Goal: Use online tool/utility: Utilize a website feature to perform a specific function

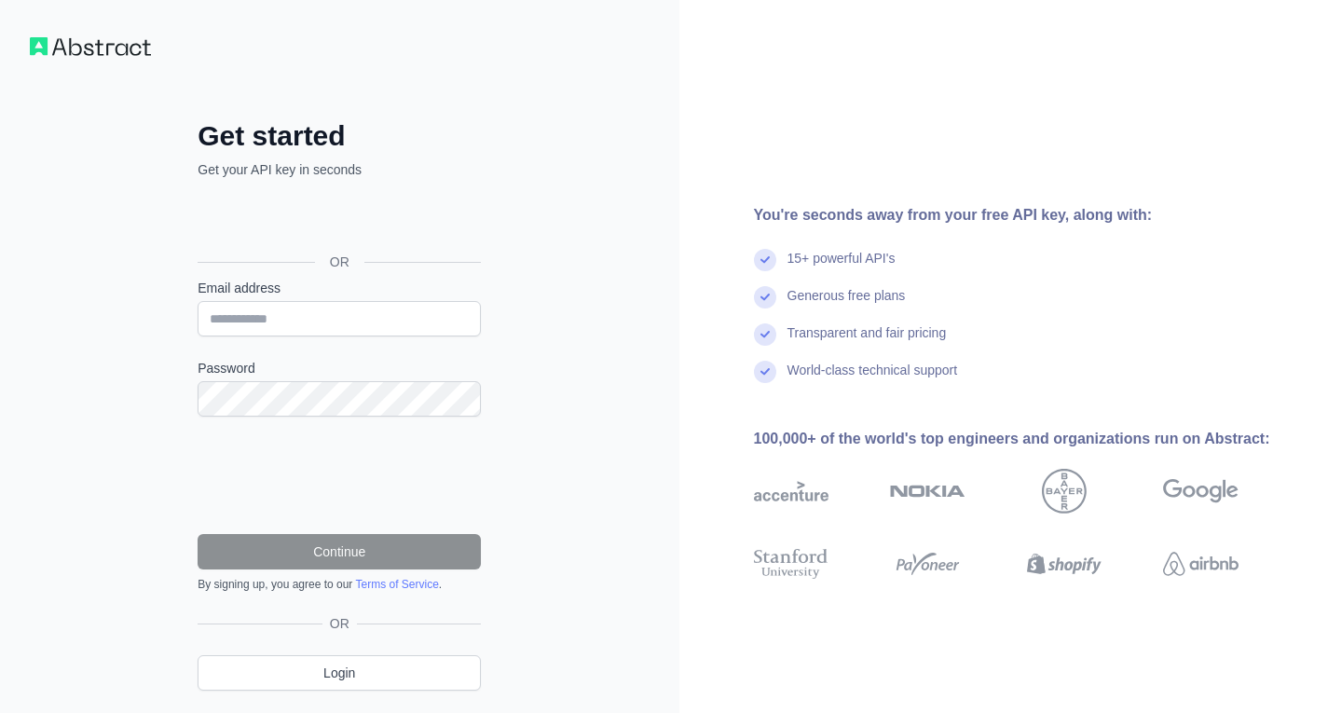
click at [526, 286] on div "Get started Get your API key in seconds OR Email address Password Continue By s…" at bounding box center [339, 382] width 679 height 765
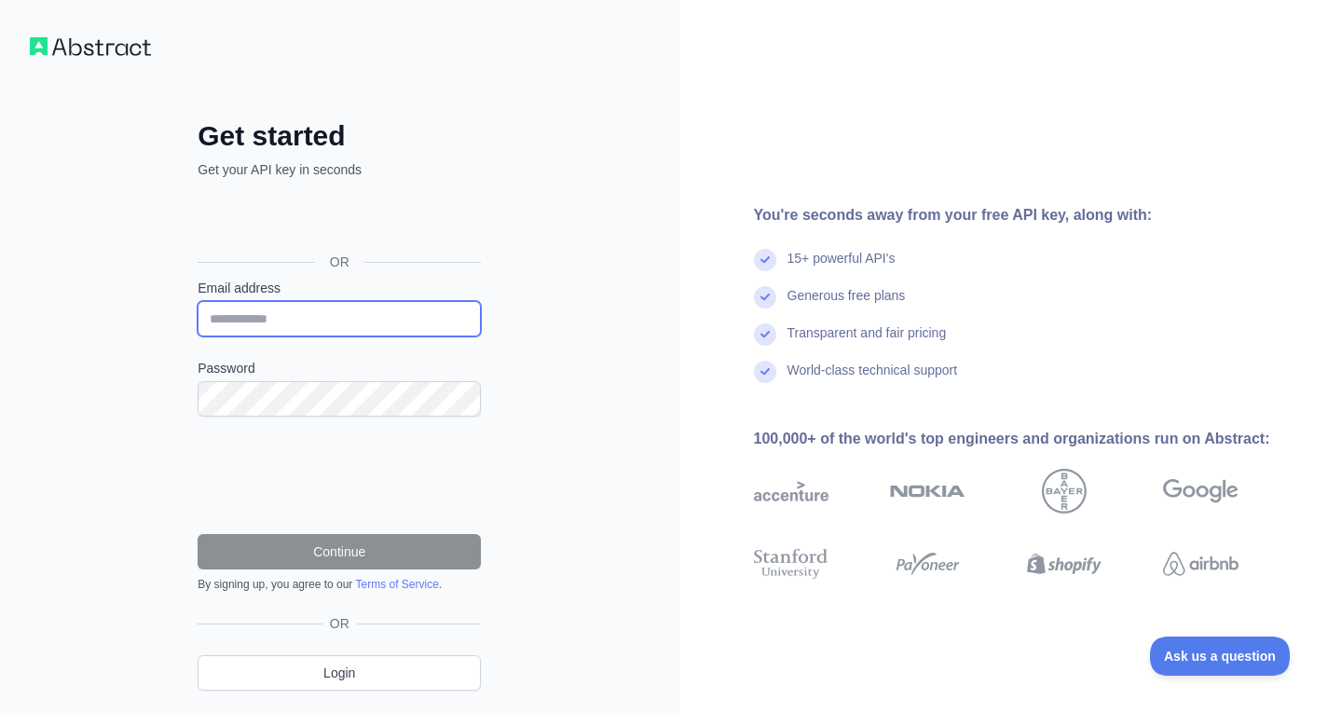
click at [271, 325] on input "Email address" at bounding box center [339, 318] width 283 height 35
type input "**********"
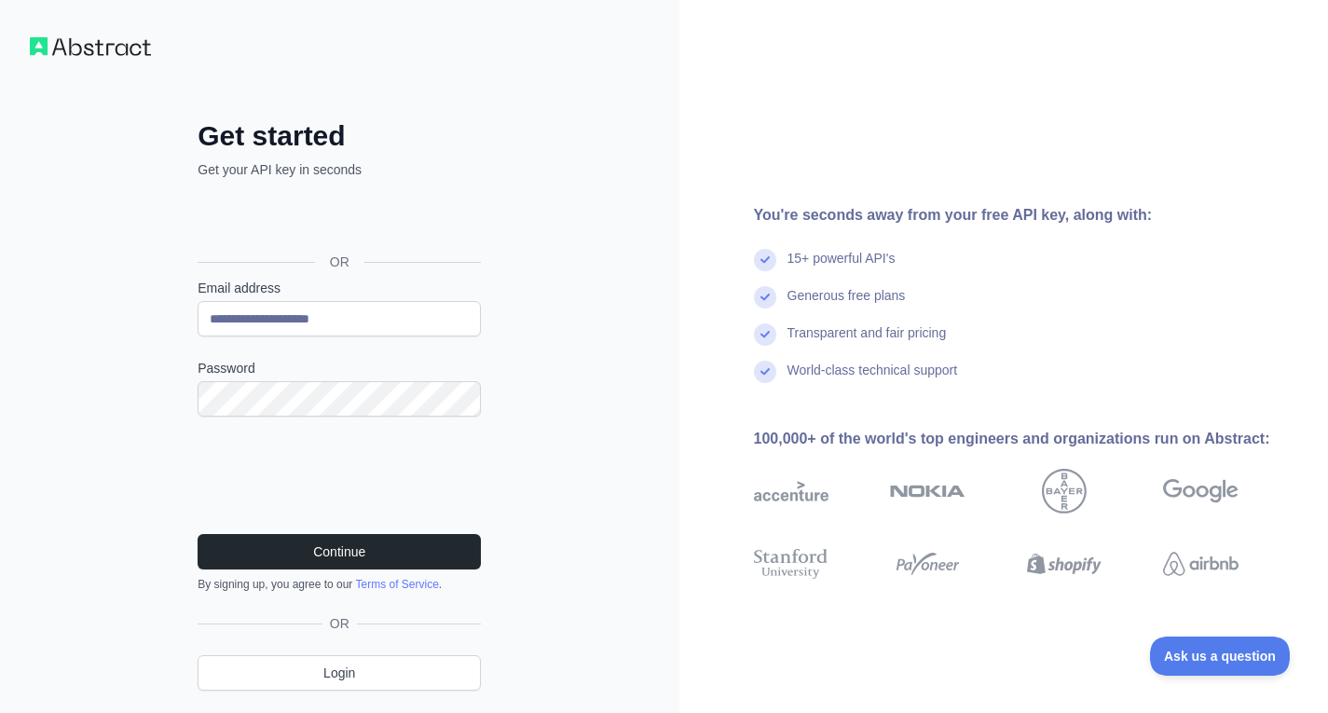
scroll to position [50, 0]
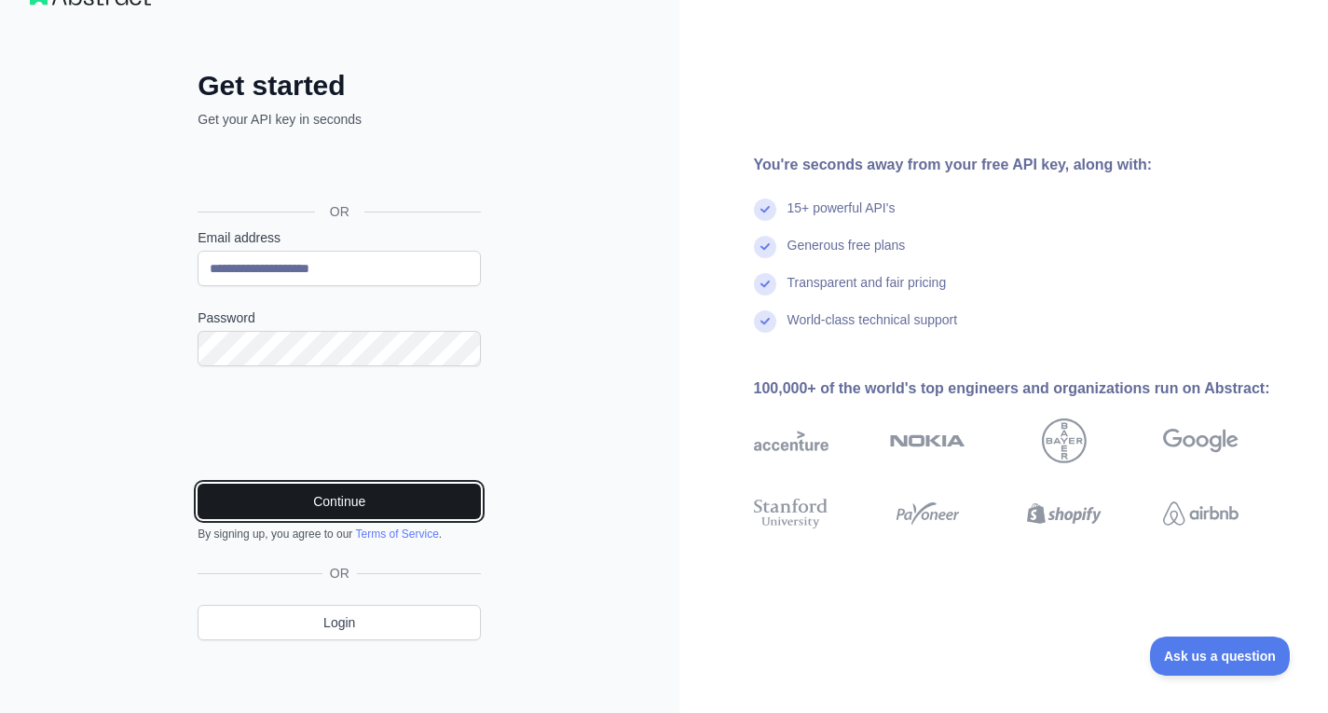
click at [395, 502] on button "Continue" at bounding box center [339, 501] width 283 height 35
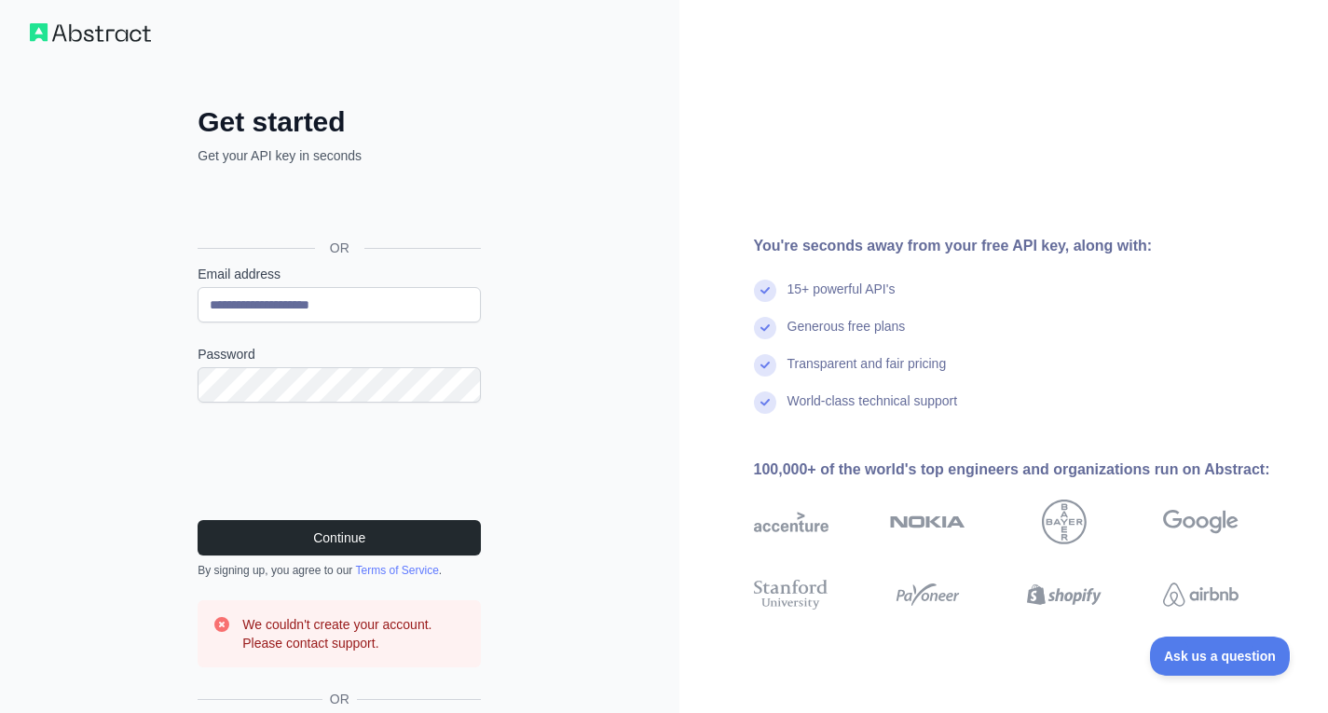
scroll to position [13, 0]
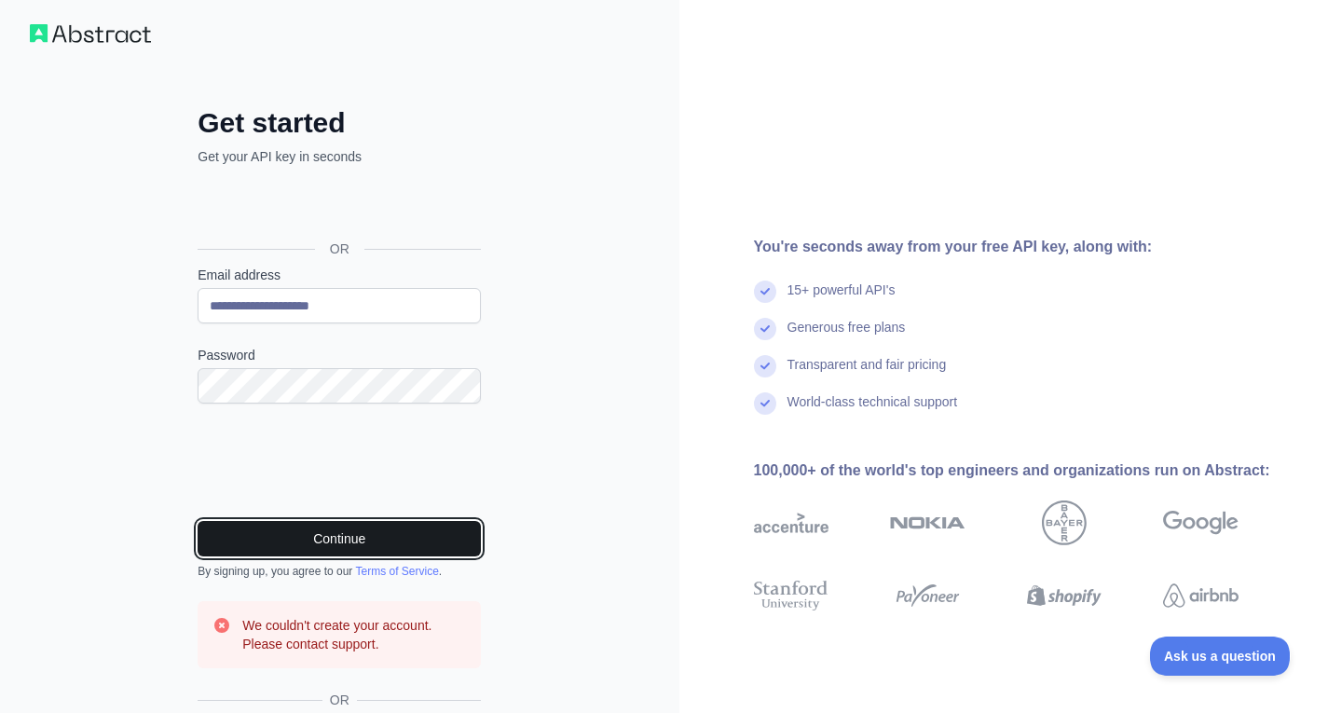
click at [418, 533] on button "Continue" at bounding box center [339, 538] width 283 height 35
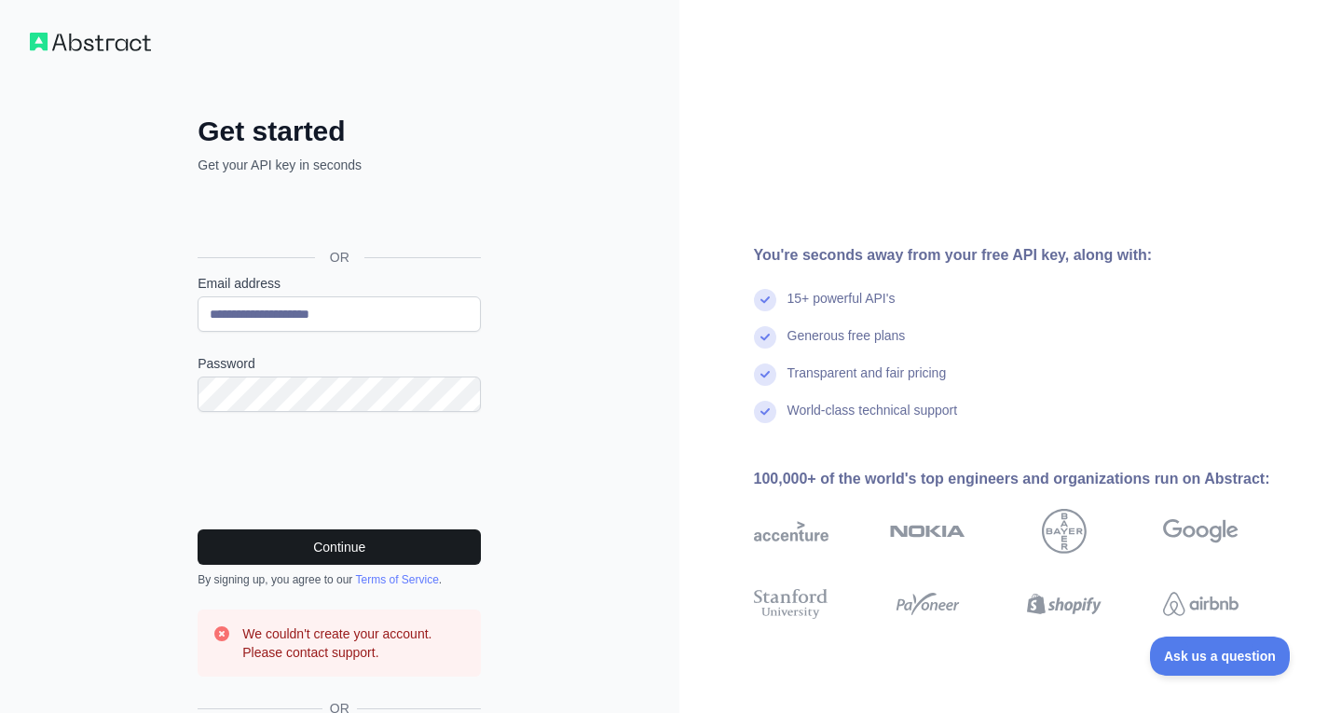
scroll to position [0, 0]
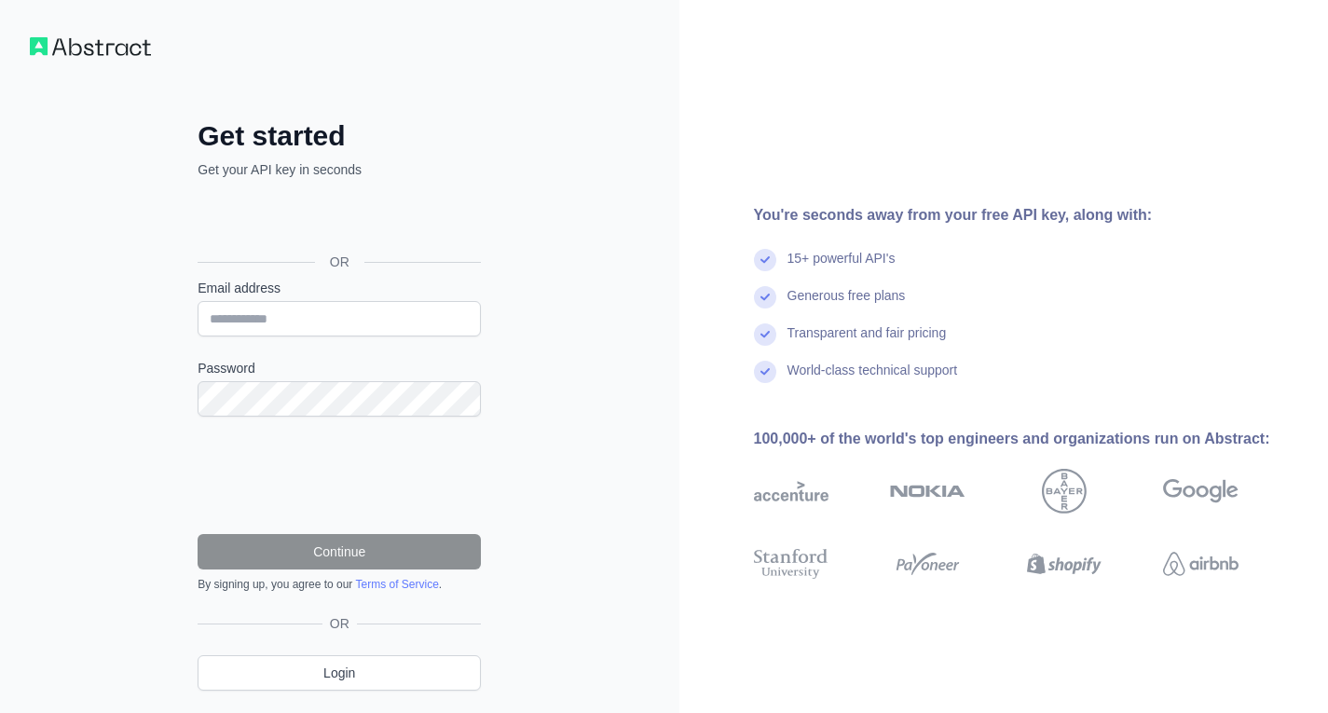
click at [609, 400] on div "Get started Get your API key in seconds OR Email address Password Continue By s…" at bounding box center [339, 382] width 679 height 765
click at [336, 657] on link "Login" at bounding box center [339, 672] width 283 height 35
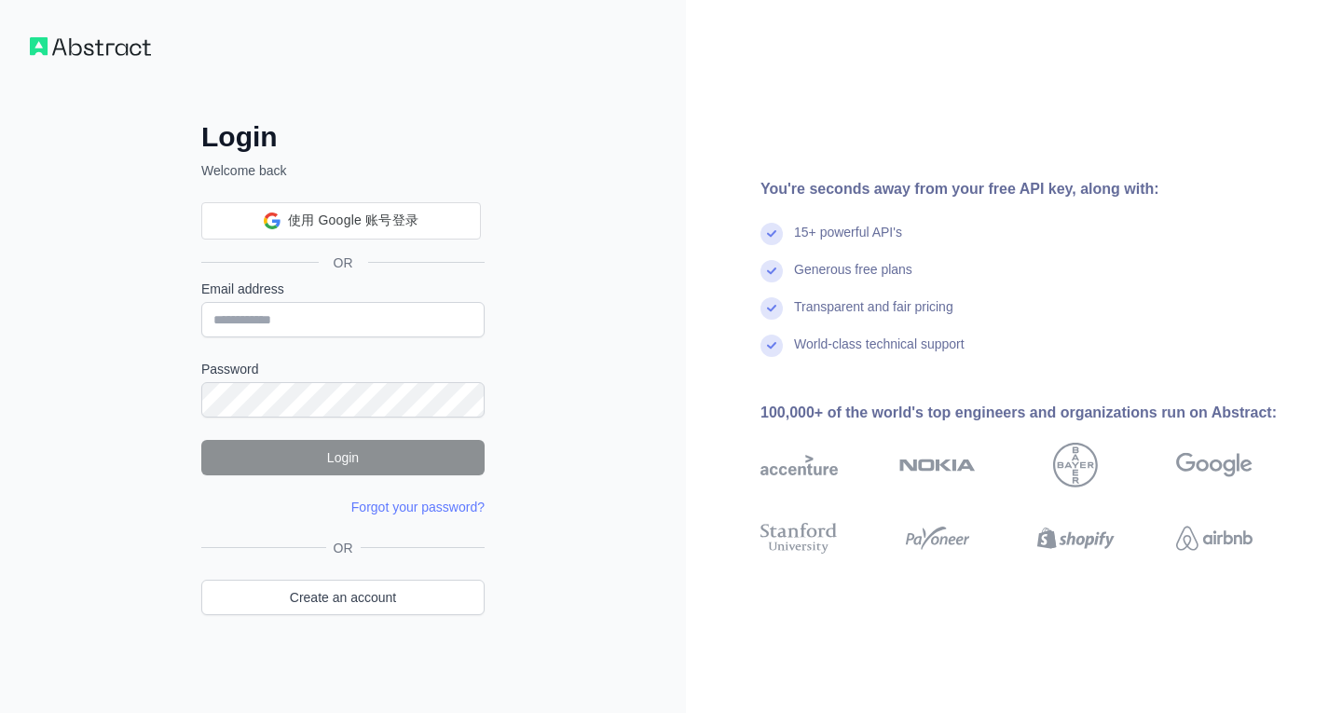
click at [343, 196] on div "使用 Google 账号登录 使用 Google 账号登录。在新标签页中打开 OR" at bounding box center [342, 233] width 283 height 92
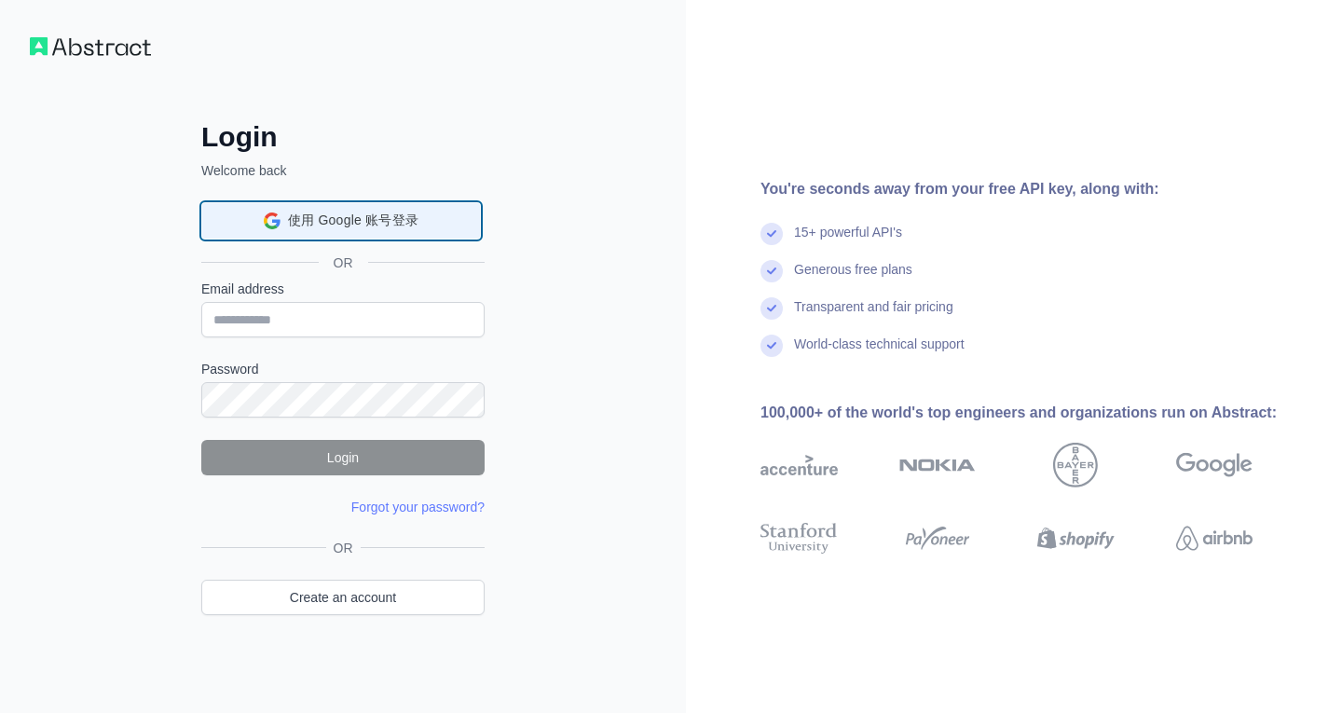
click at [343, 211] on span "使用 Google 账号登录" at bounding box center [353, 221] width 130 height 20
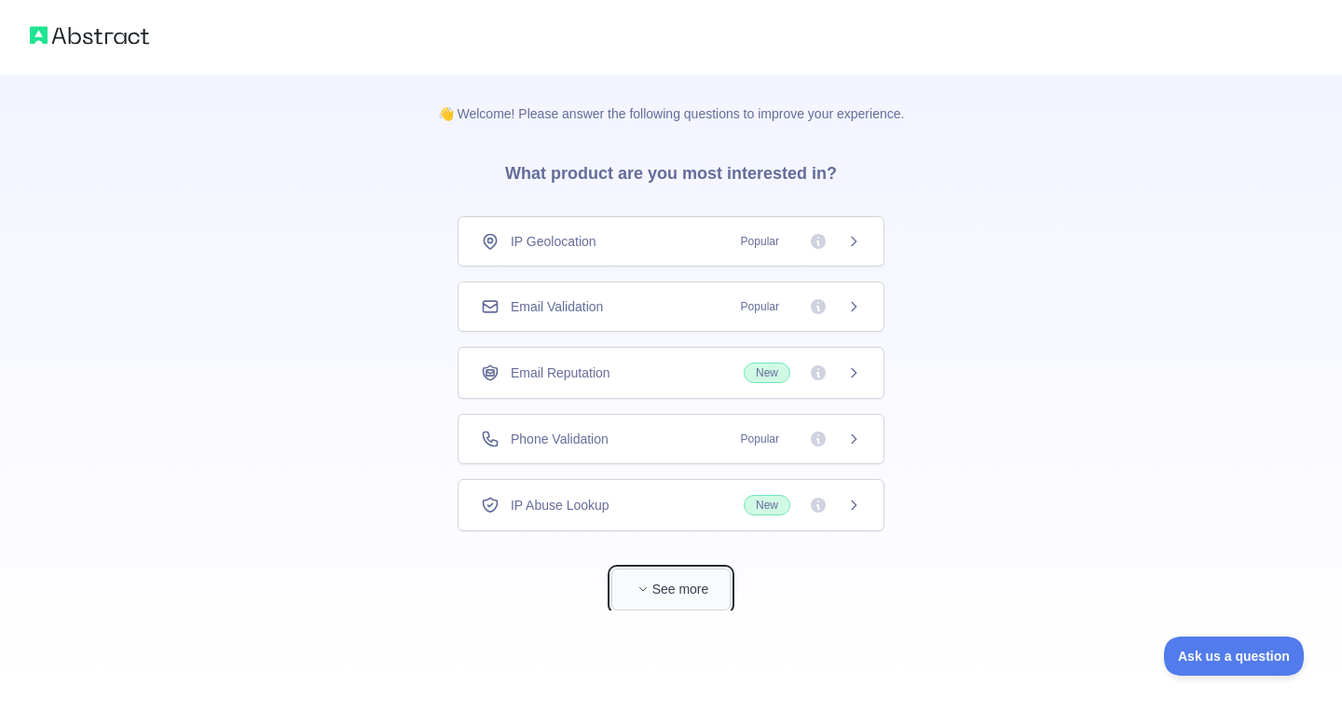
click at [661, 604] on button "See more" at bounding box center [670, 589] width 119 height 42
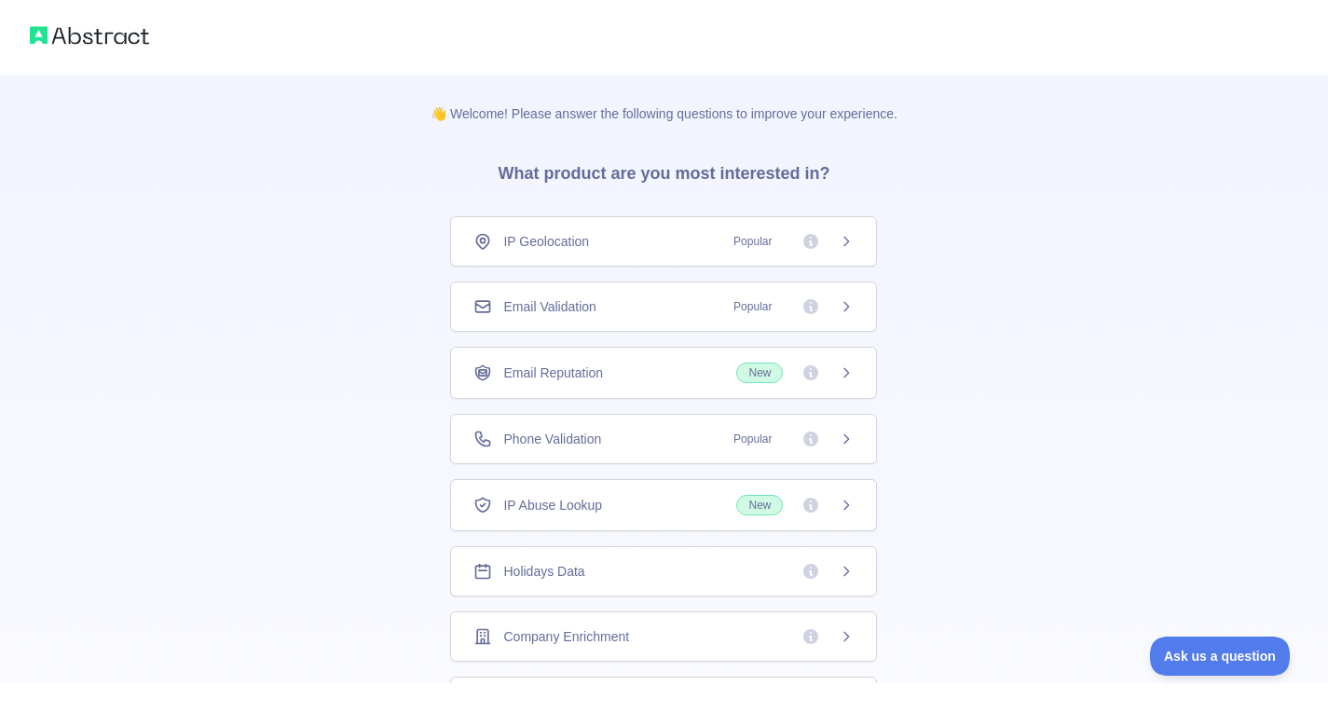
click at [1046, 343] on div "👋 Welcome! Please answer the following questions to improve your experience. Wh…" at bounding box center [664, 592] width 1328 height 1185
click at [839, 239] on icon at bounding box center [846, 241] width 15 height 15
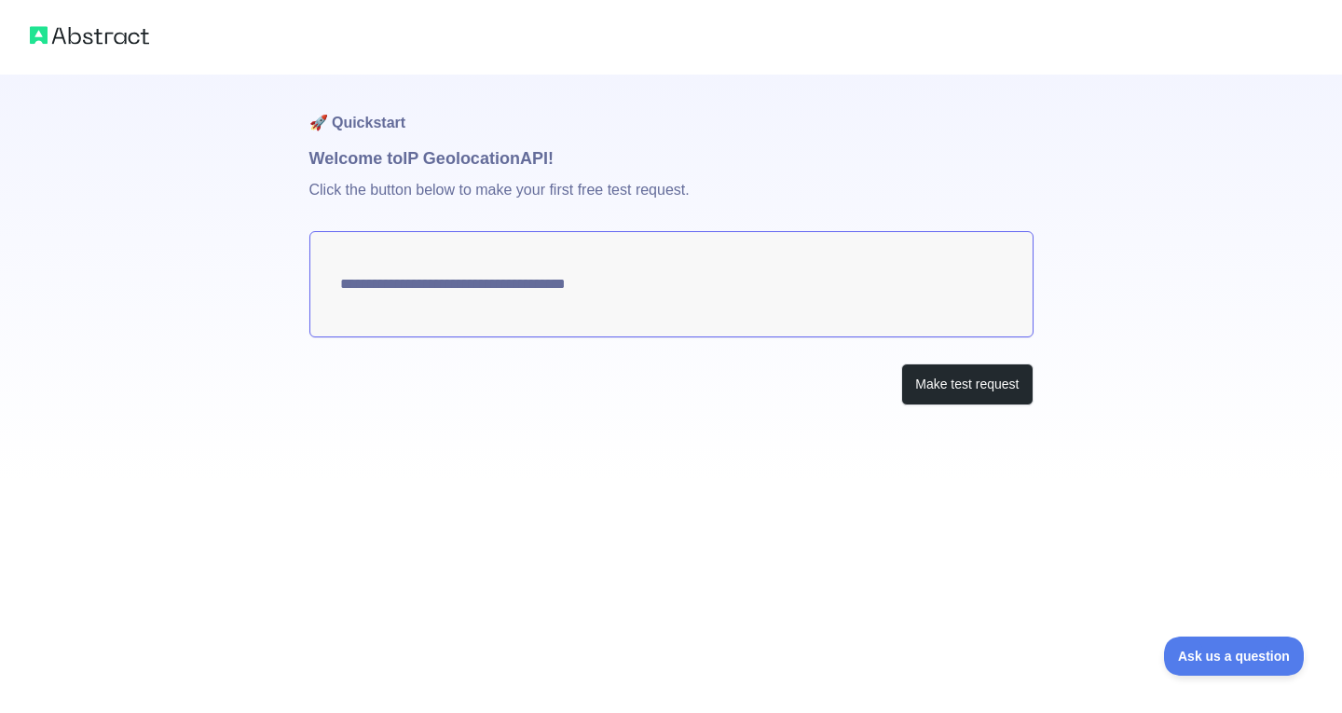
type textarea "**********"
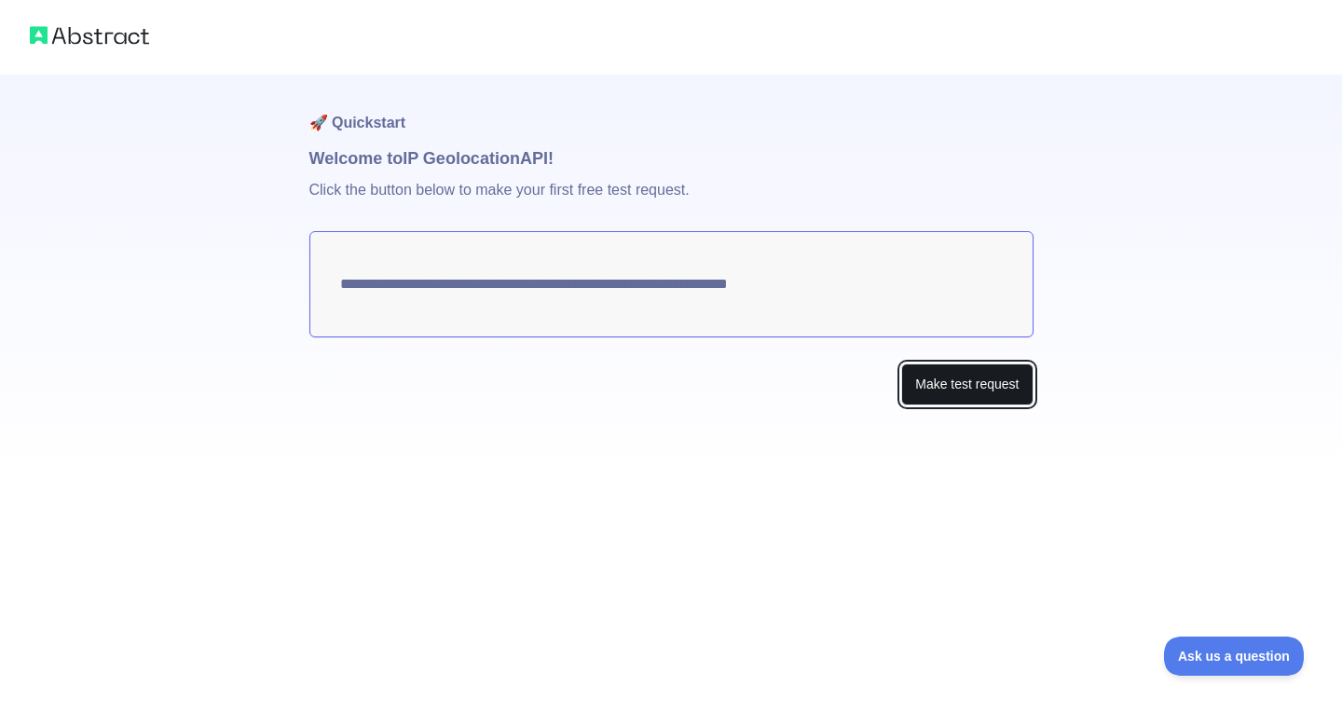
click at [965, 395] on button "Make test request" at bounding box center [966, 384] width 131 height 42
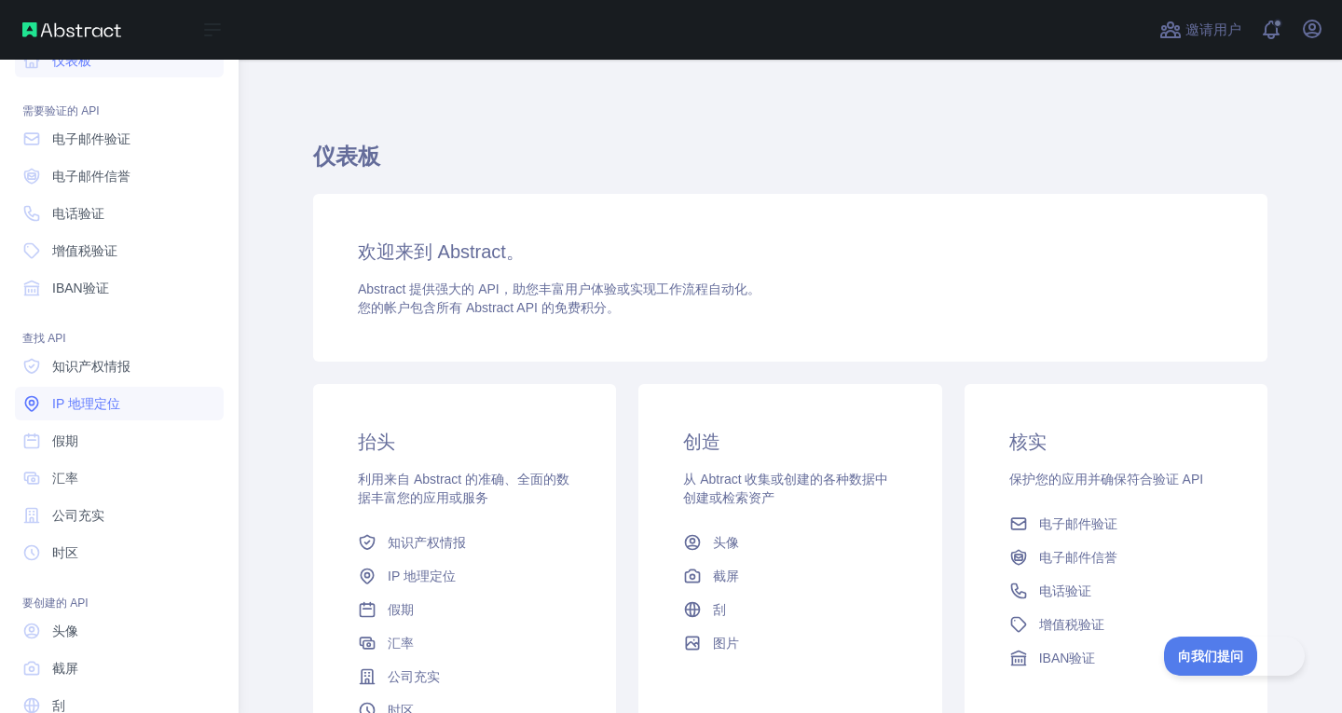
scroll to position [107, 0]
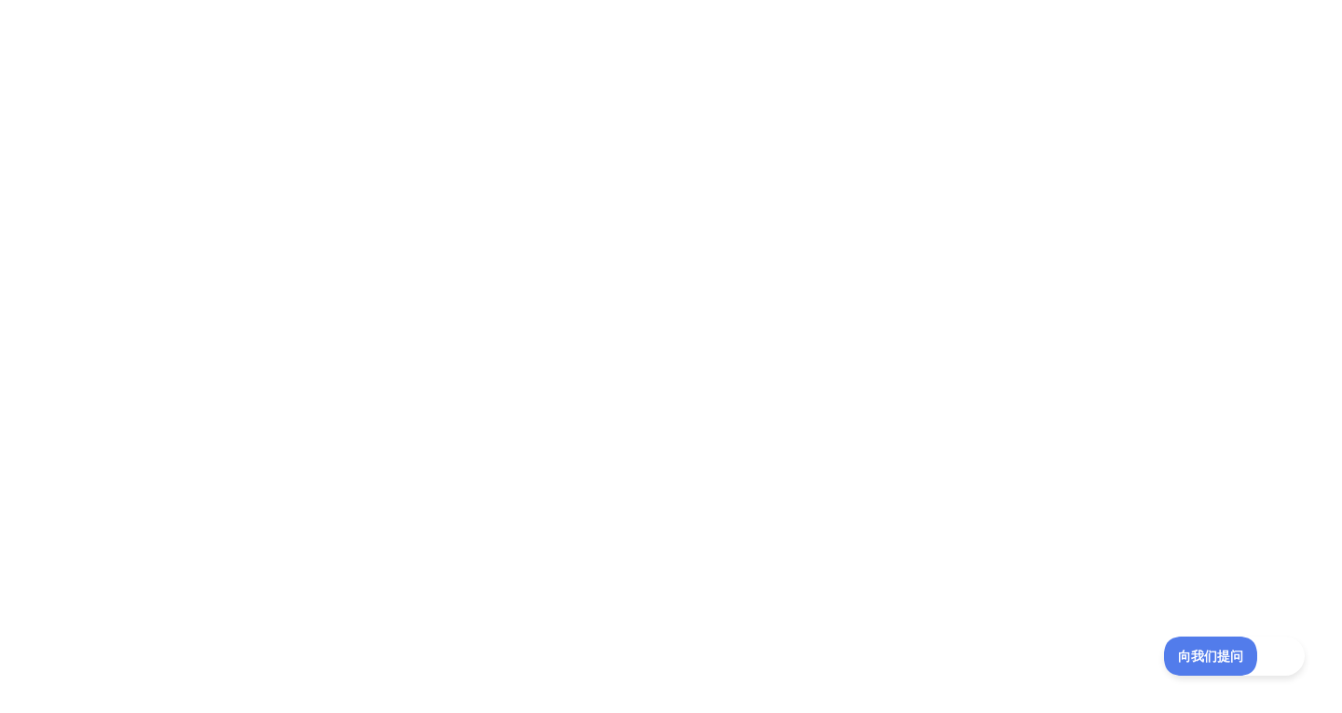
click at [328, 185] on div at bounding box center [671, 356] width 1342 height 713
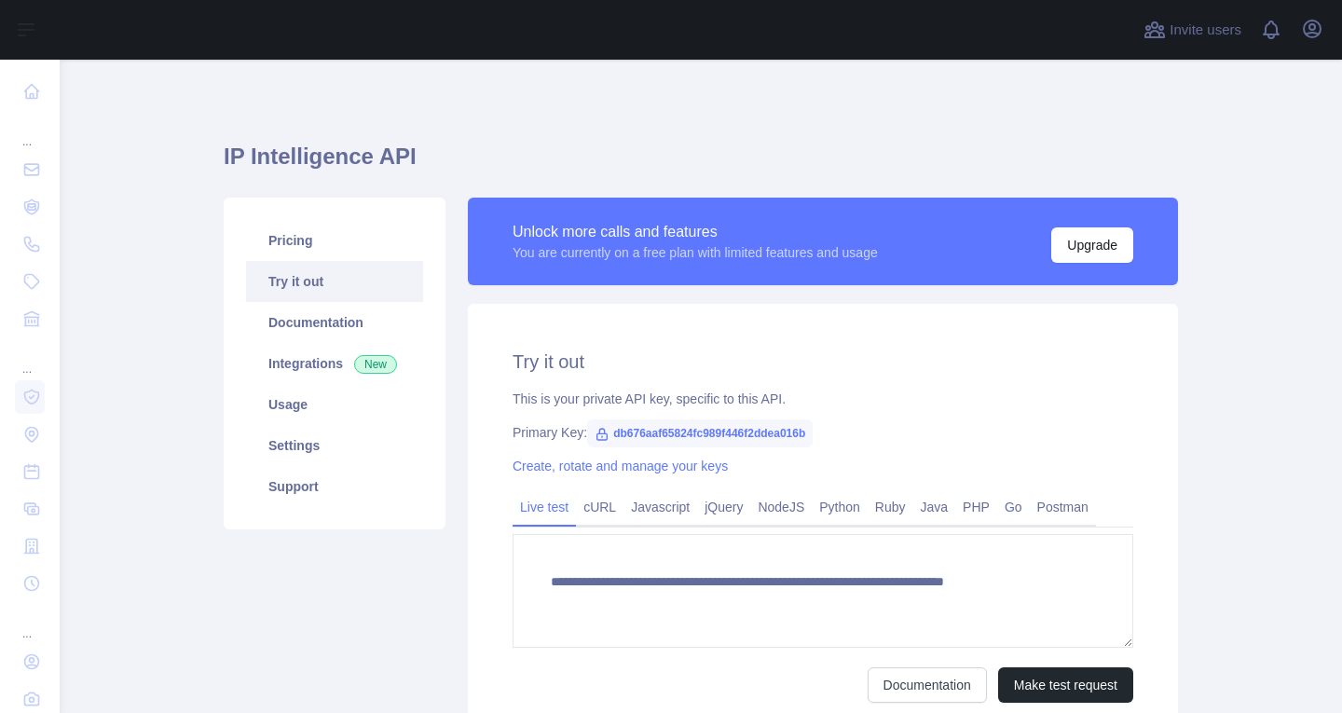
type textarea "**********"
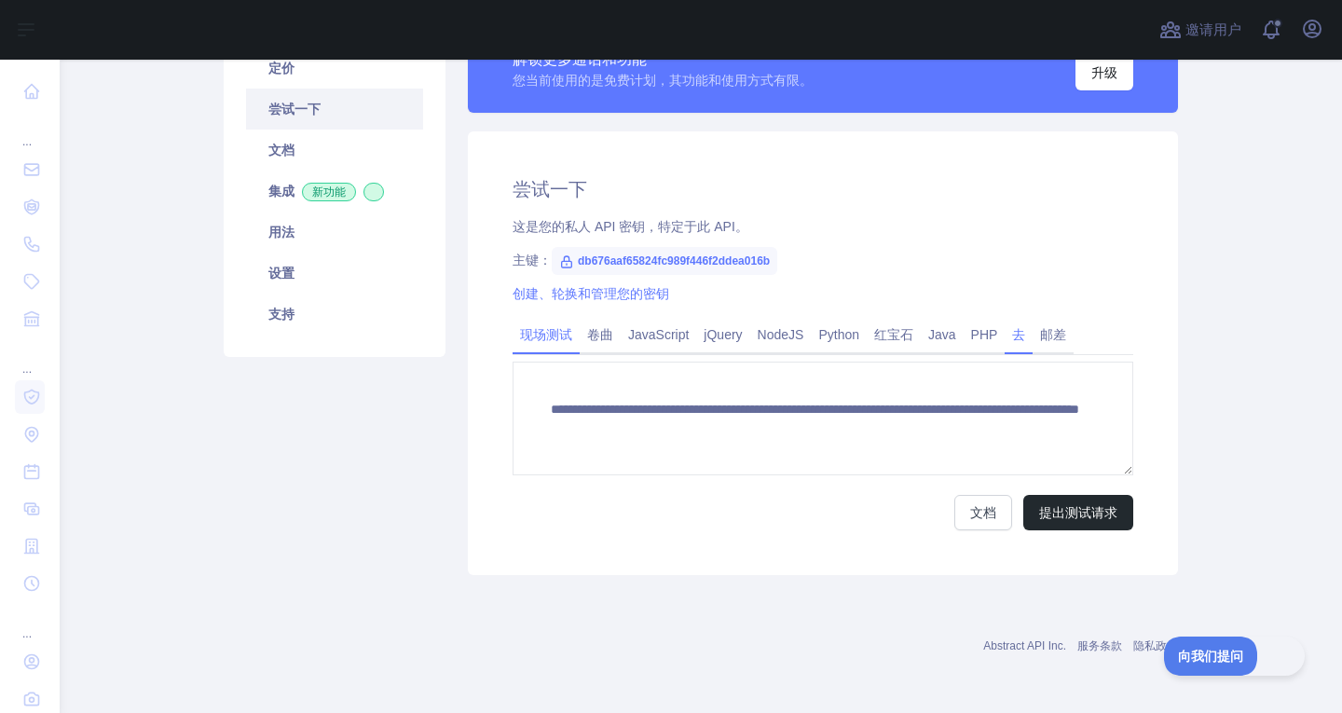
click at [1012, 337] on font "去" at bounding box center [1018, 334] width 13 height 15
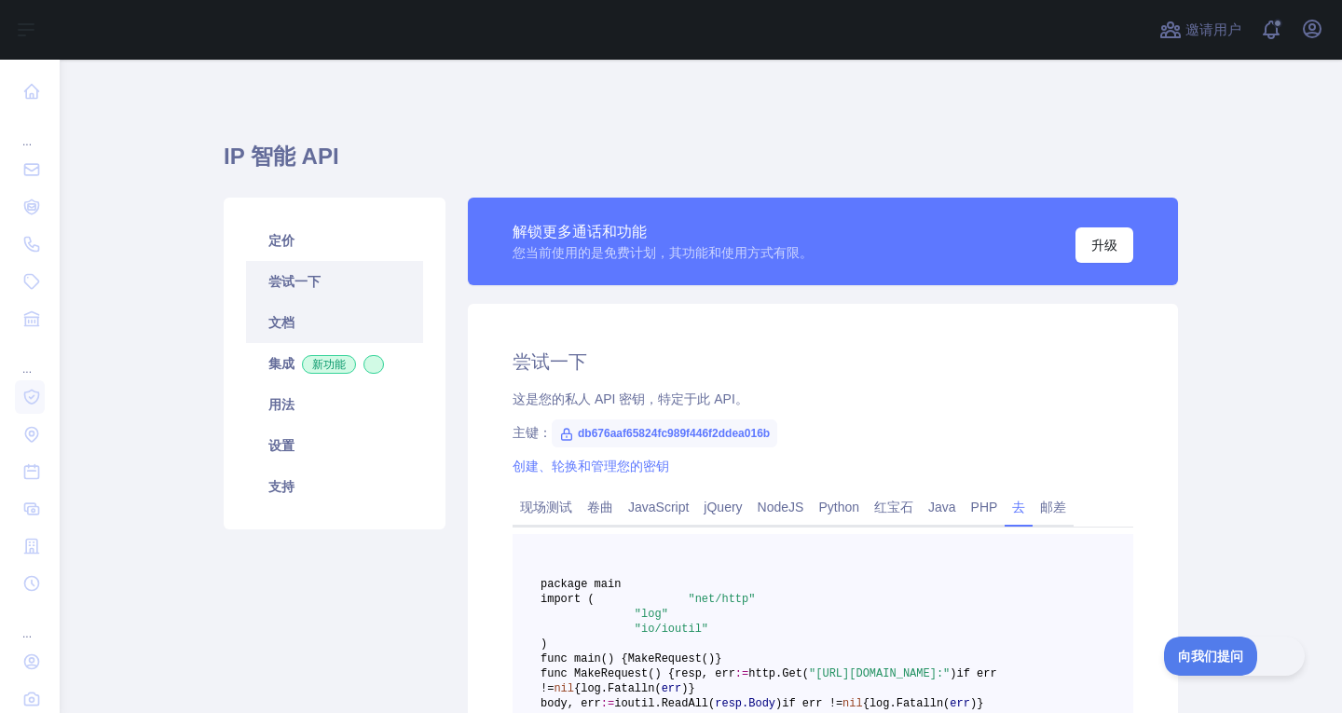
click at [289, 331] on link "文档" at bounding box center [334, 322] width 177 height 41
click at [312, 390] on link "用法" at bounding box center [334, 404] width 177 height 41
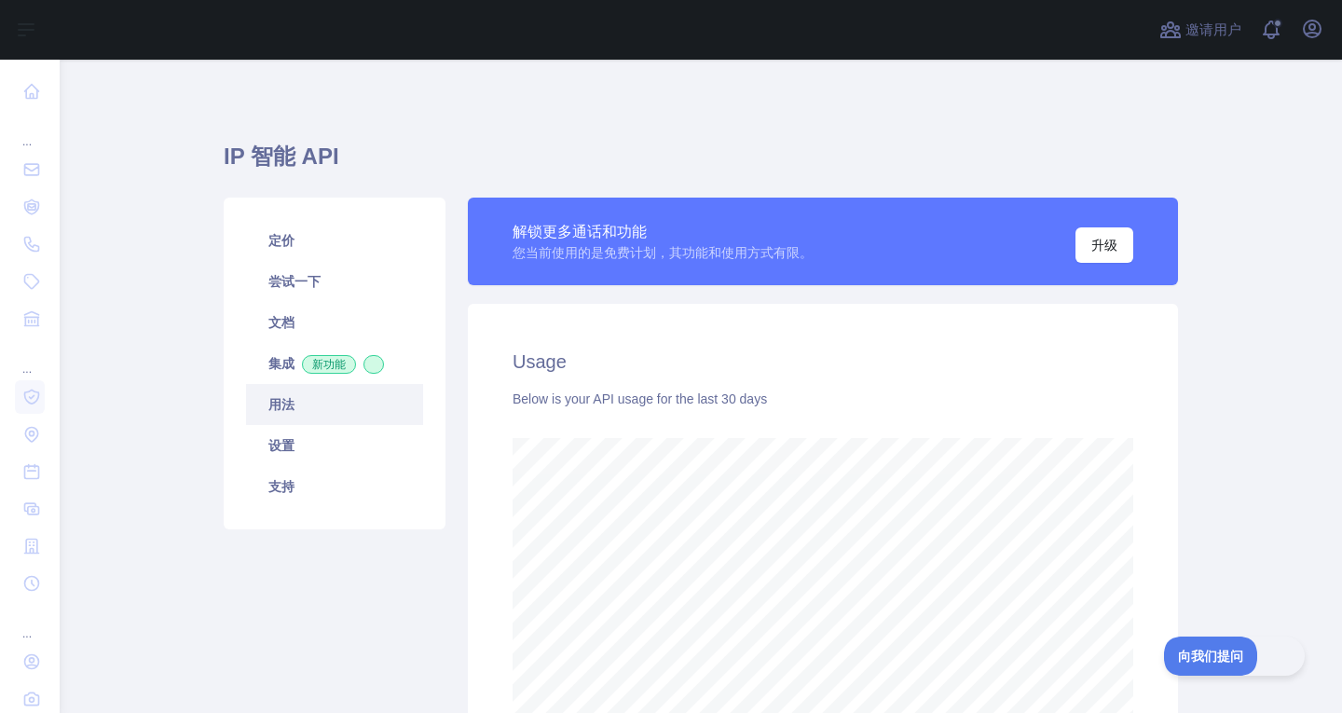
scroll to position [653, 1268]
click at [314, 401] on link "用法" at bounding box center [334, 404] width 177 height 41
click at [316, 247] on link "定价" at bounding box center [334, 240] width 177 height 41
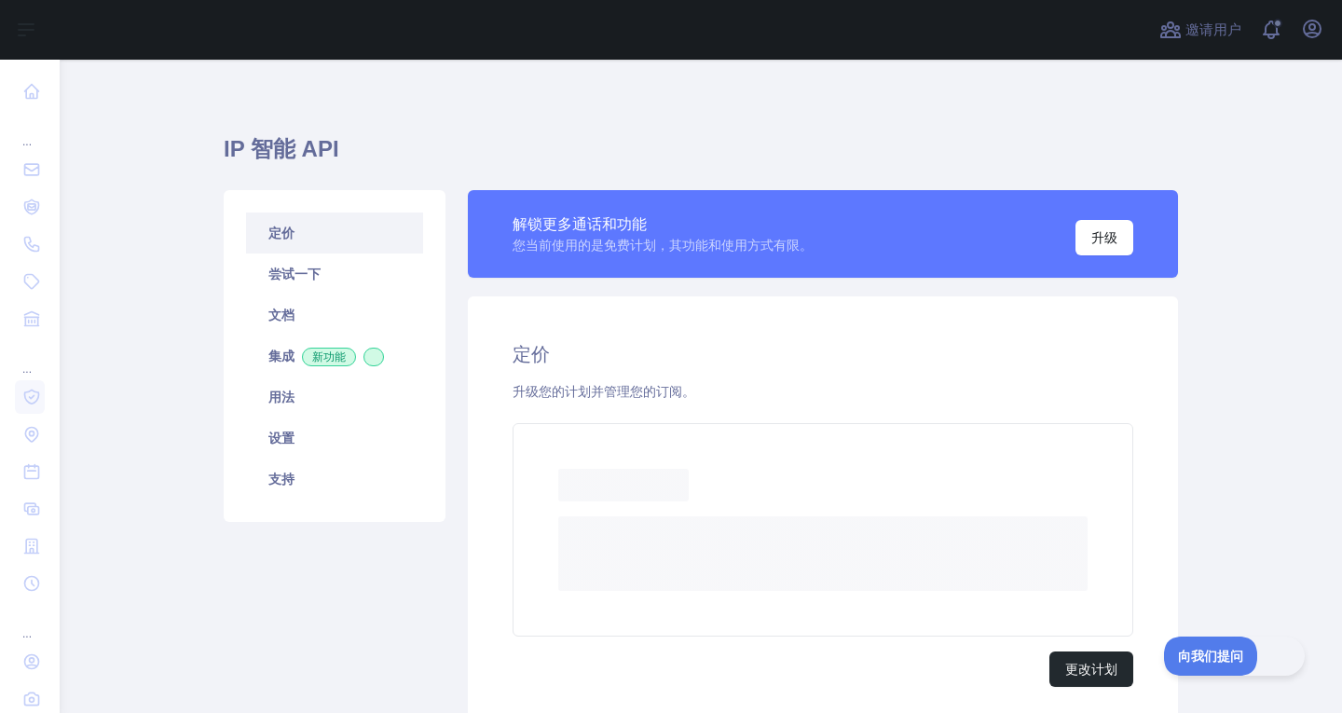
scroll to position [7, 0]
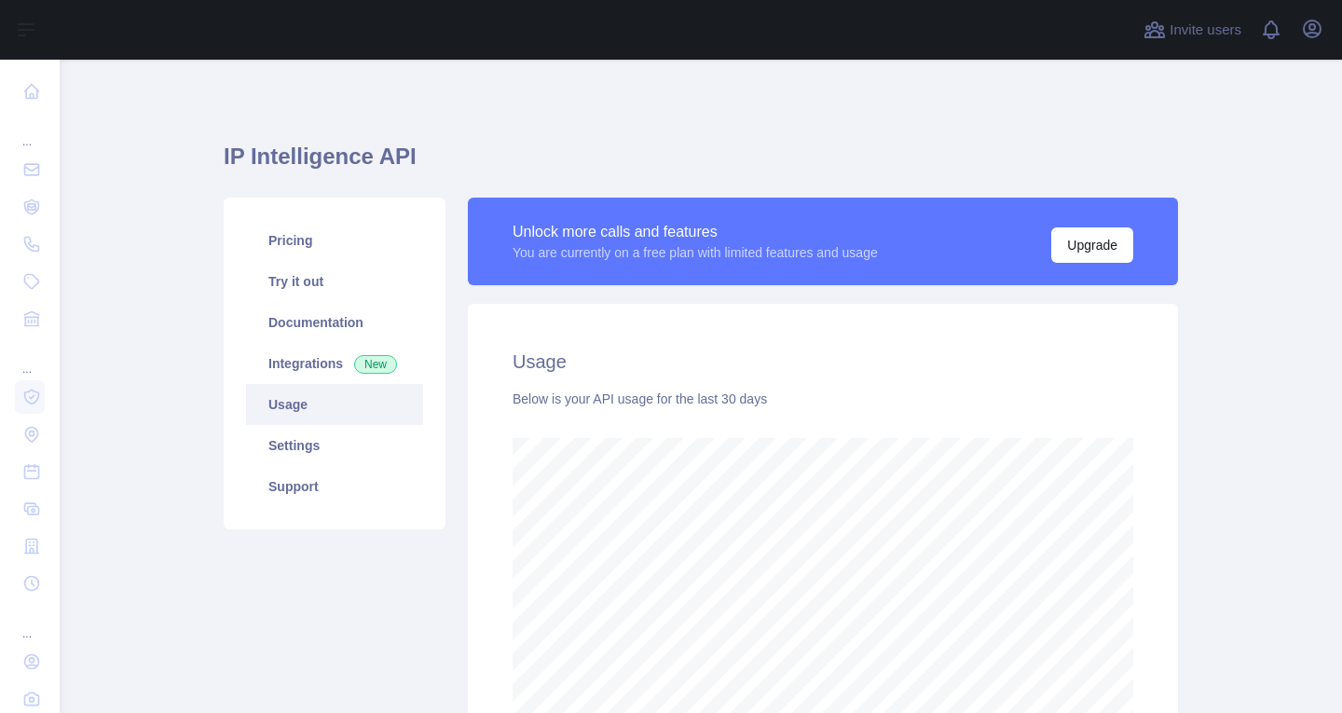
scroll to position [653, 1268]
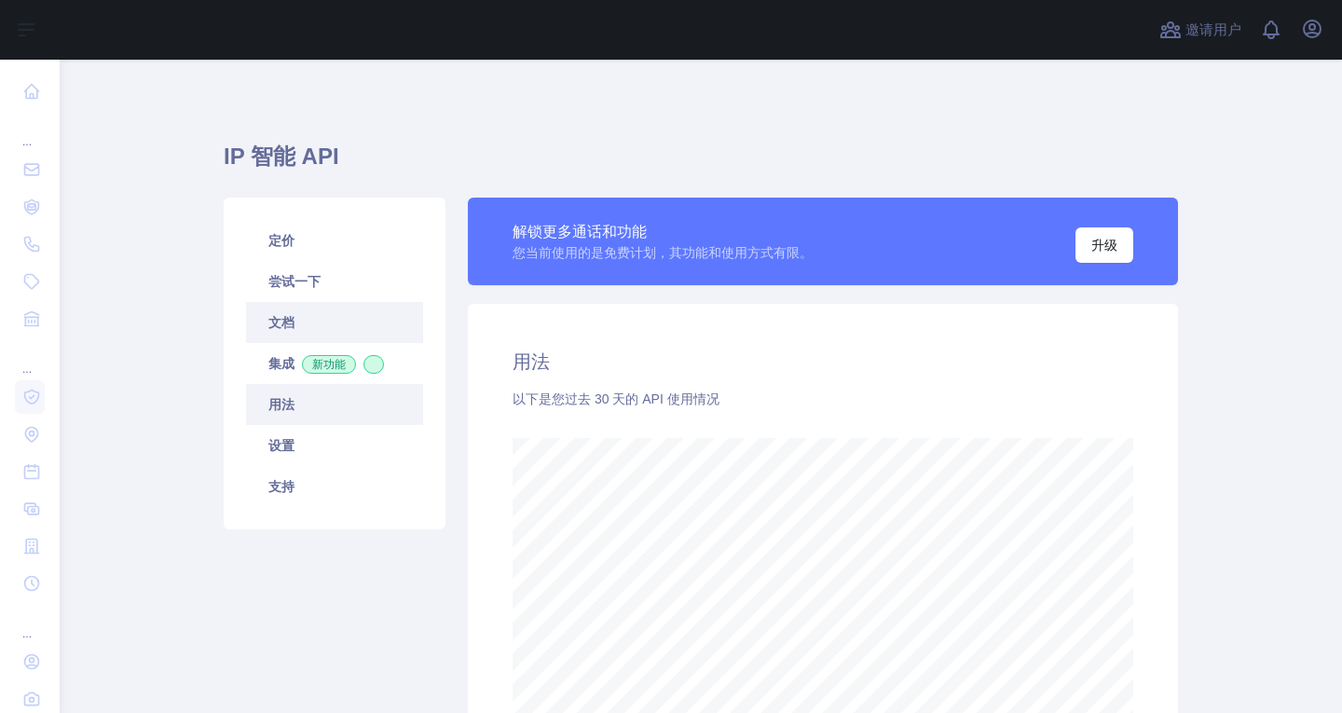
click at [343, 314] on link "文档" at bounding box center [334, 322] width 177 height 41
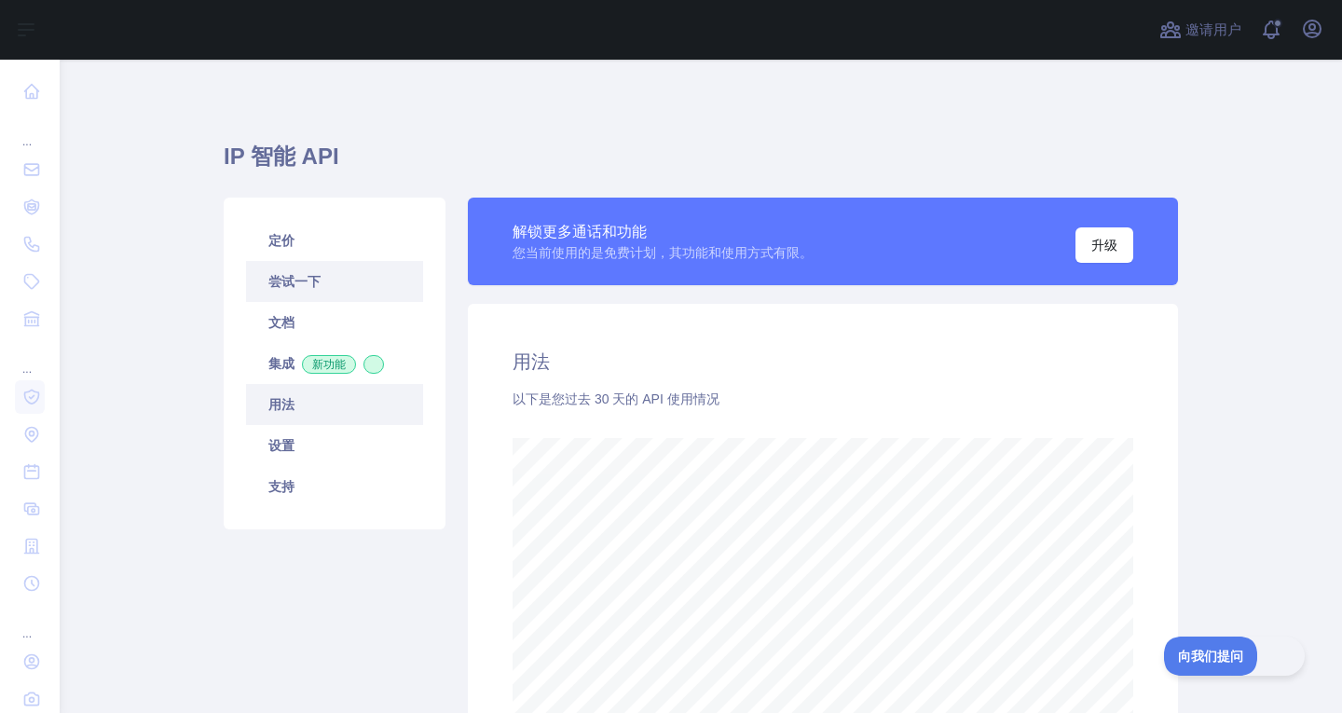
click at [332, 272] on link "尝试一下" at bounding box center [334, 281] width 177 height 41
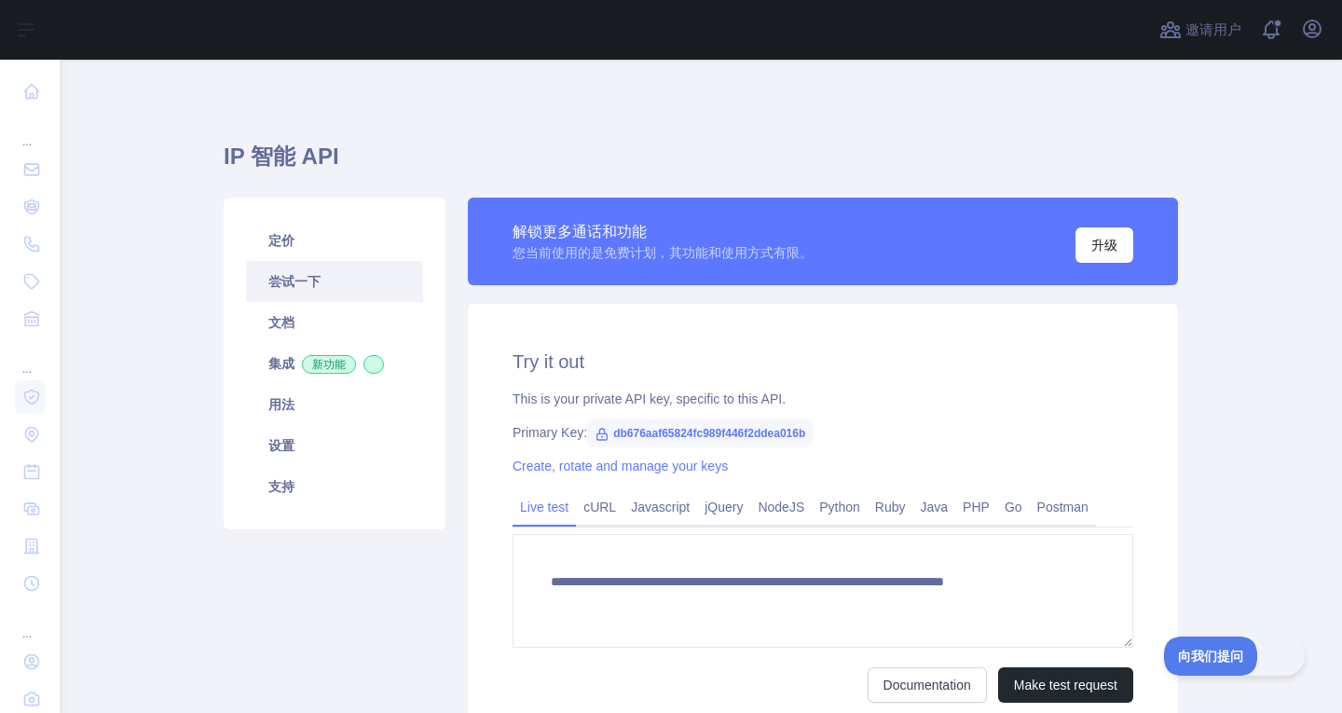
scroll to position [172, 0]
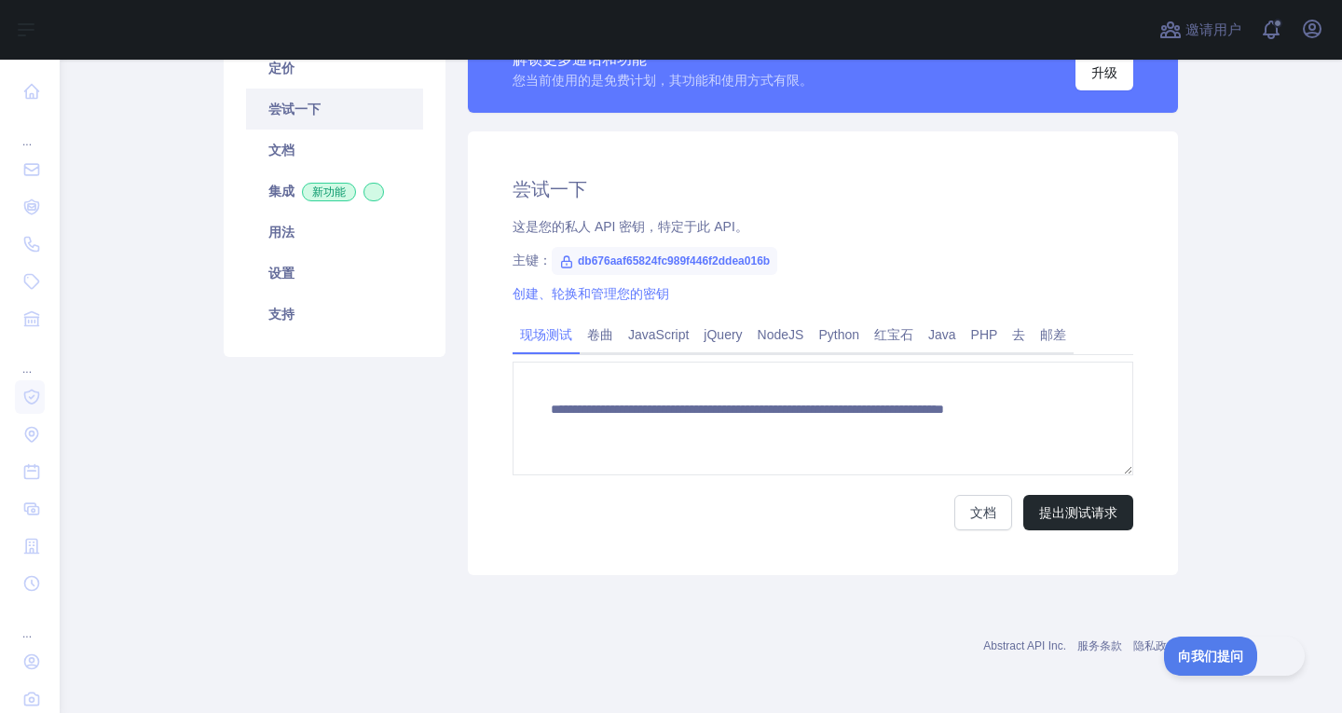
type textarea "**********"
click at [1012, 333] on font "去" at bounding box center [1018, 334] width 13 height 15
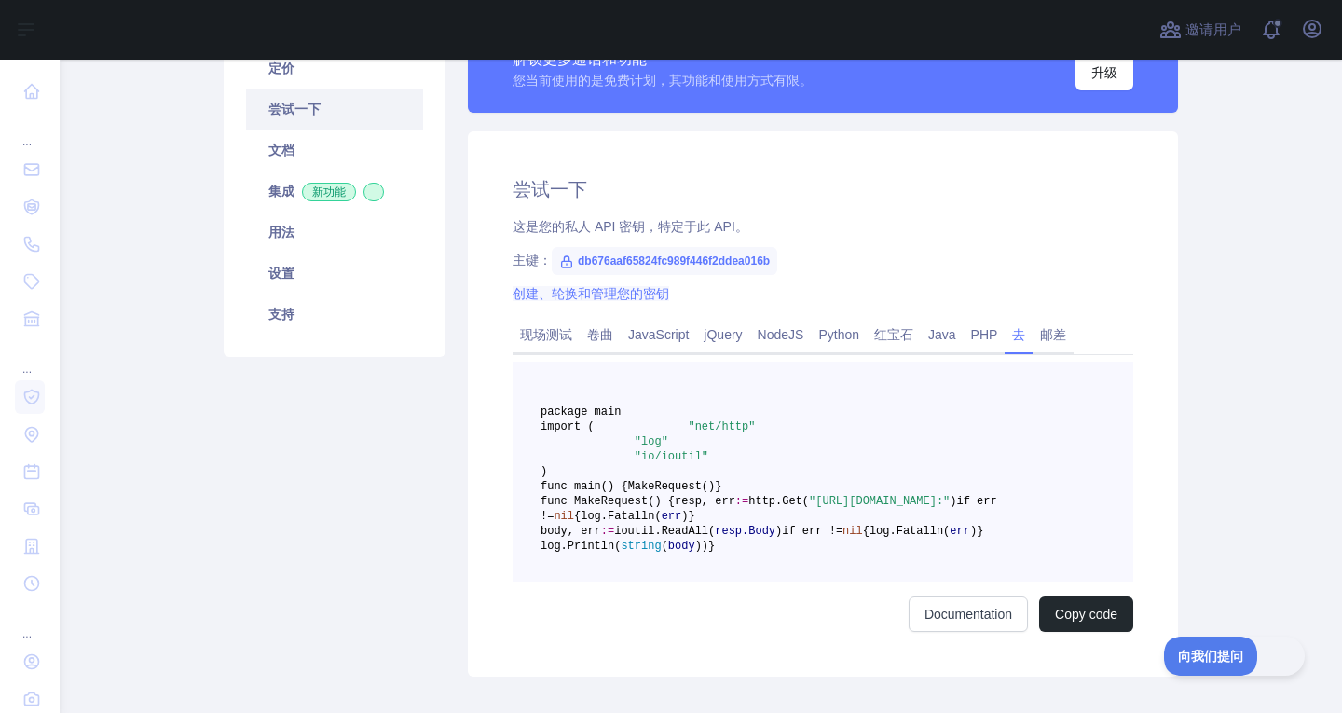
click at [522, 294] on font "创建、轮换和管理您的密钥" at bounding box center [591, 293] width 157 height 15
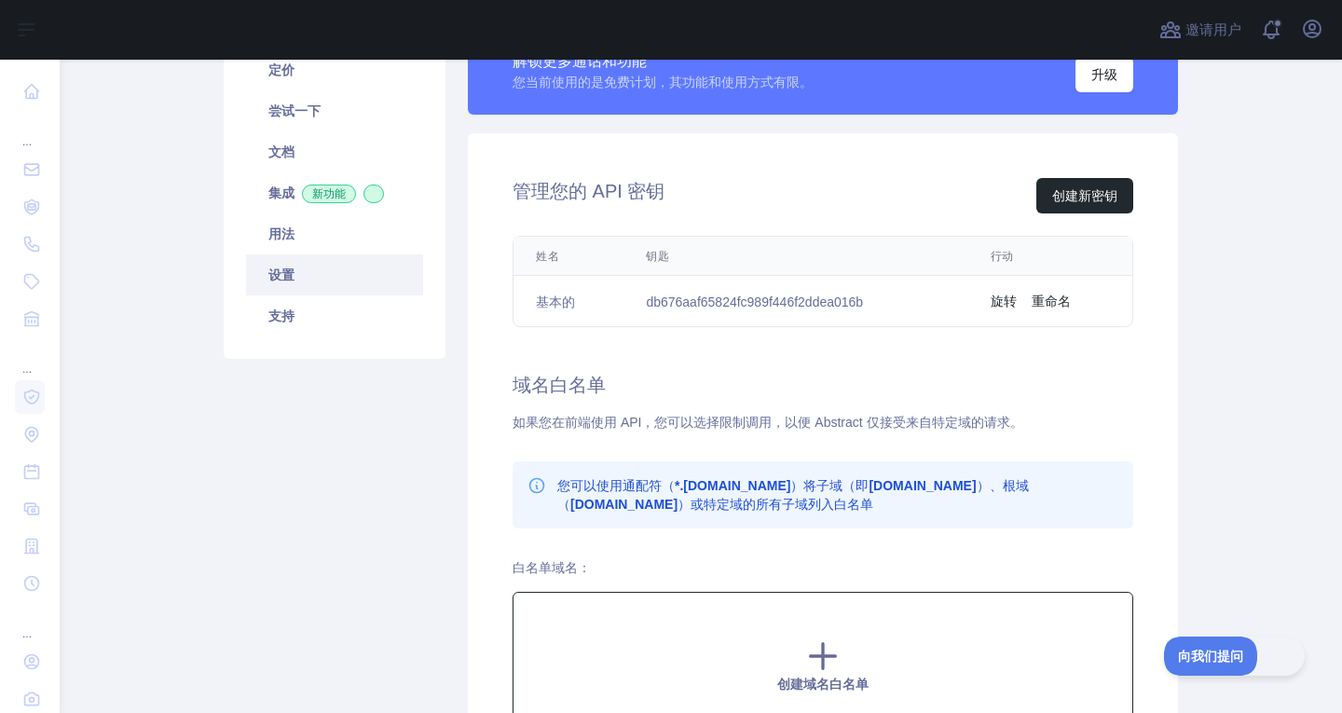
scroll to position [163, 0]
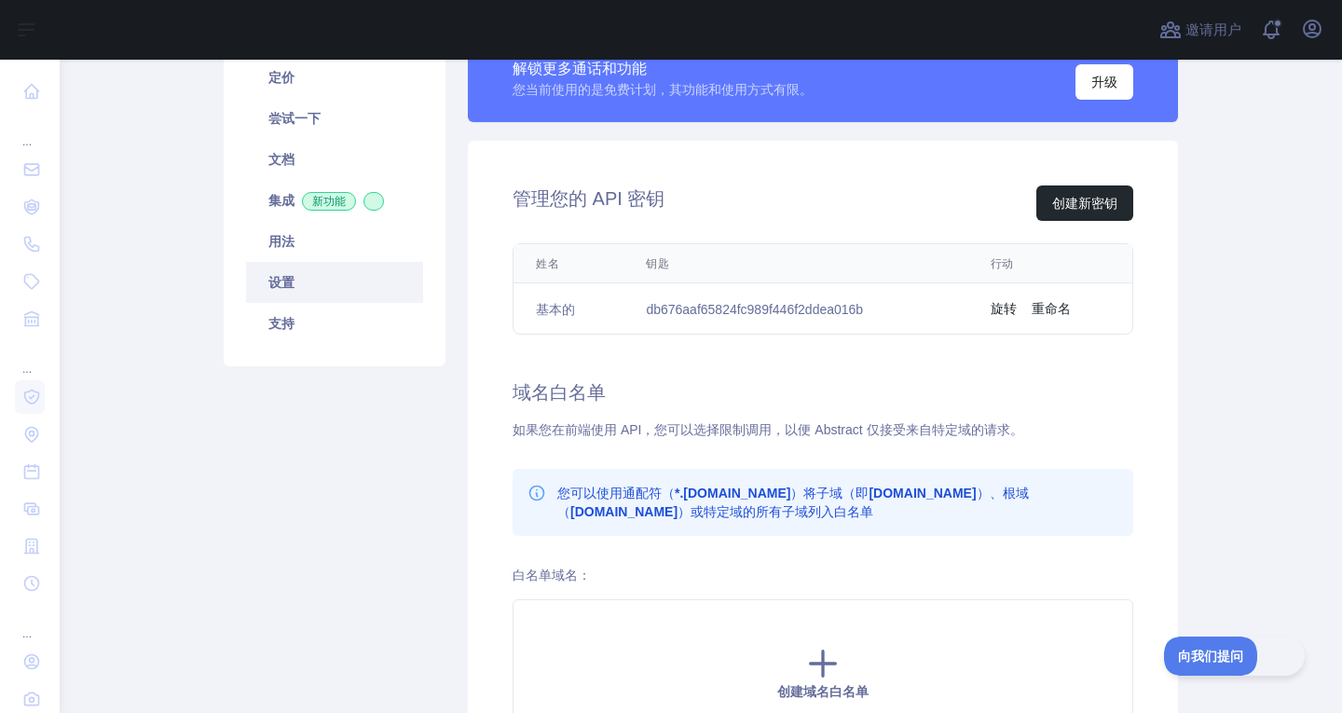
click at [766, 302] on font "db676aaf65824fc989f446f2ddea016b" at bounding box center [754, 308] width 217 height 15
click at [324, 136] on link "尝试一下" at bounding box center [334, 118] width 177 height 41
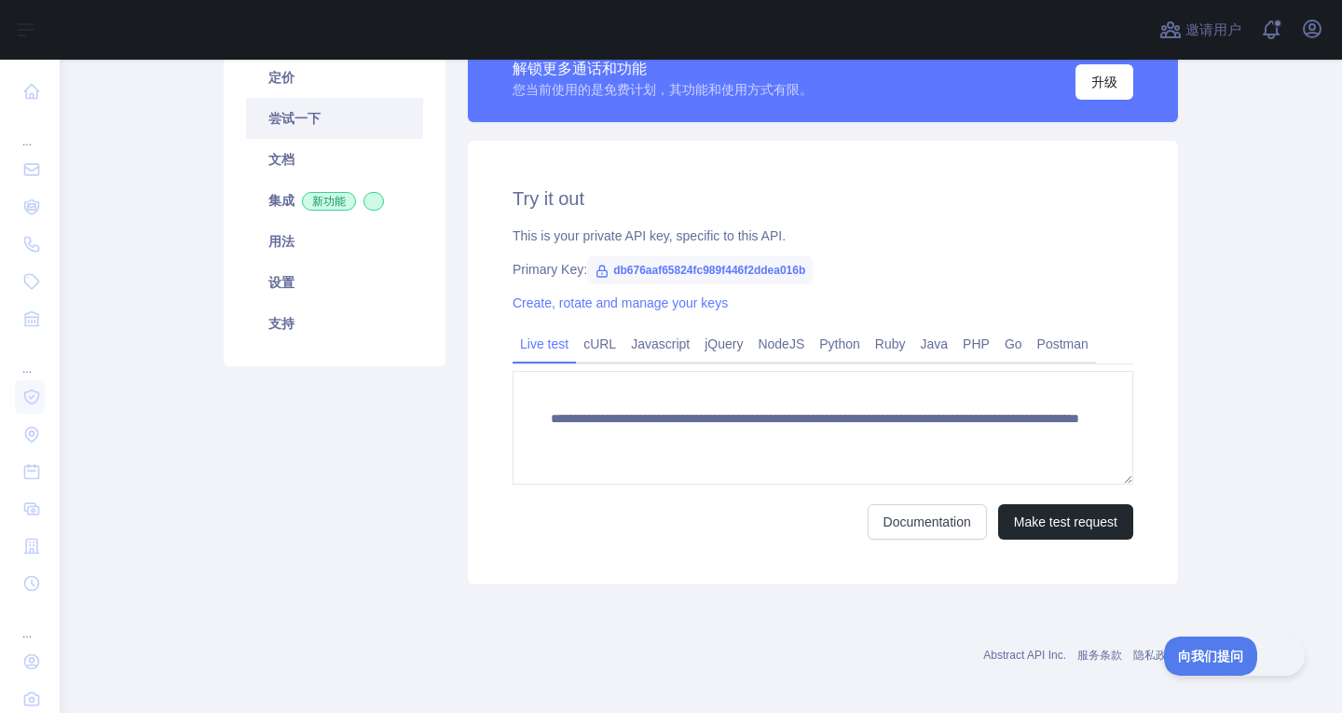
click at [324, 136] on link "尝试一下" at bounding box center [334, 118] width 177 height 41
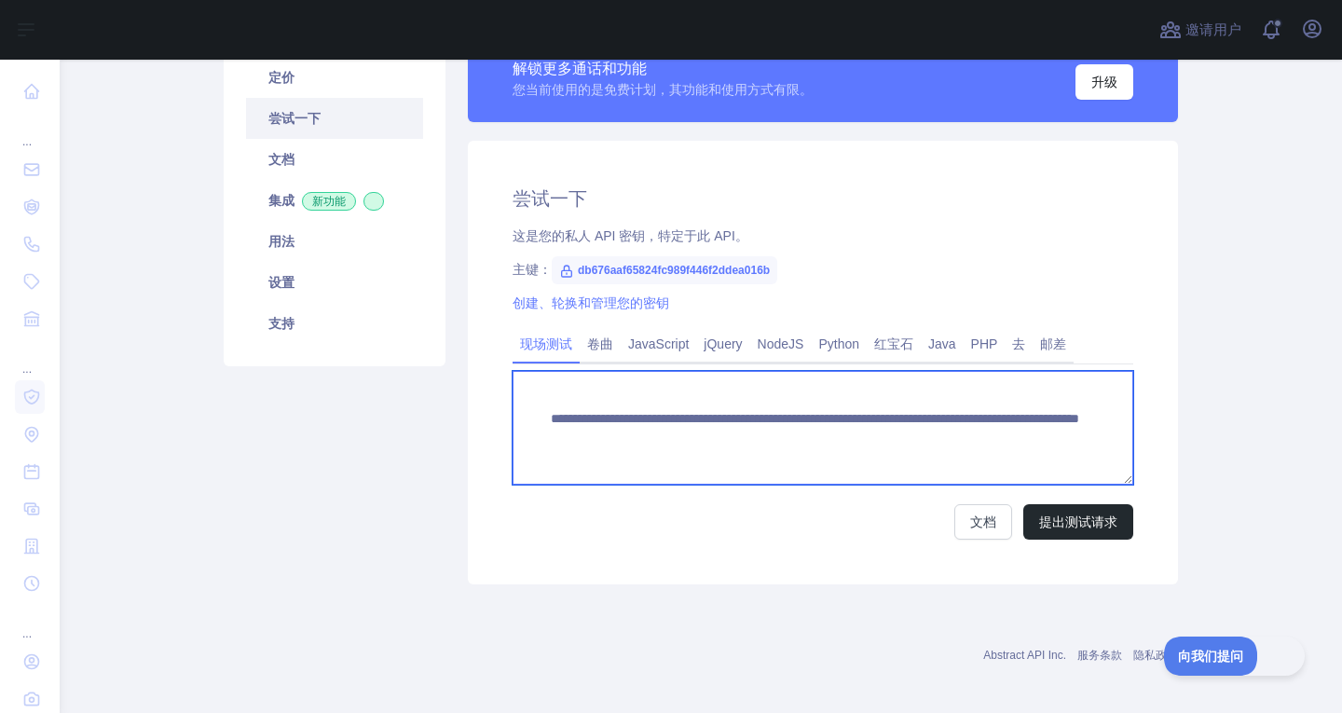
click at [905, 441] on textarea "**********" at bounding box center [823, 428] width 621 height 114
drag, startPoint x: 885, startPoint y: 435, endPoint x: 991, endPoint y: 441, distance: 105.4
click at [991, 441] on textarea "**********" at bounding box center [823, 428] width 621 height 114
type textarea "**********"
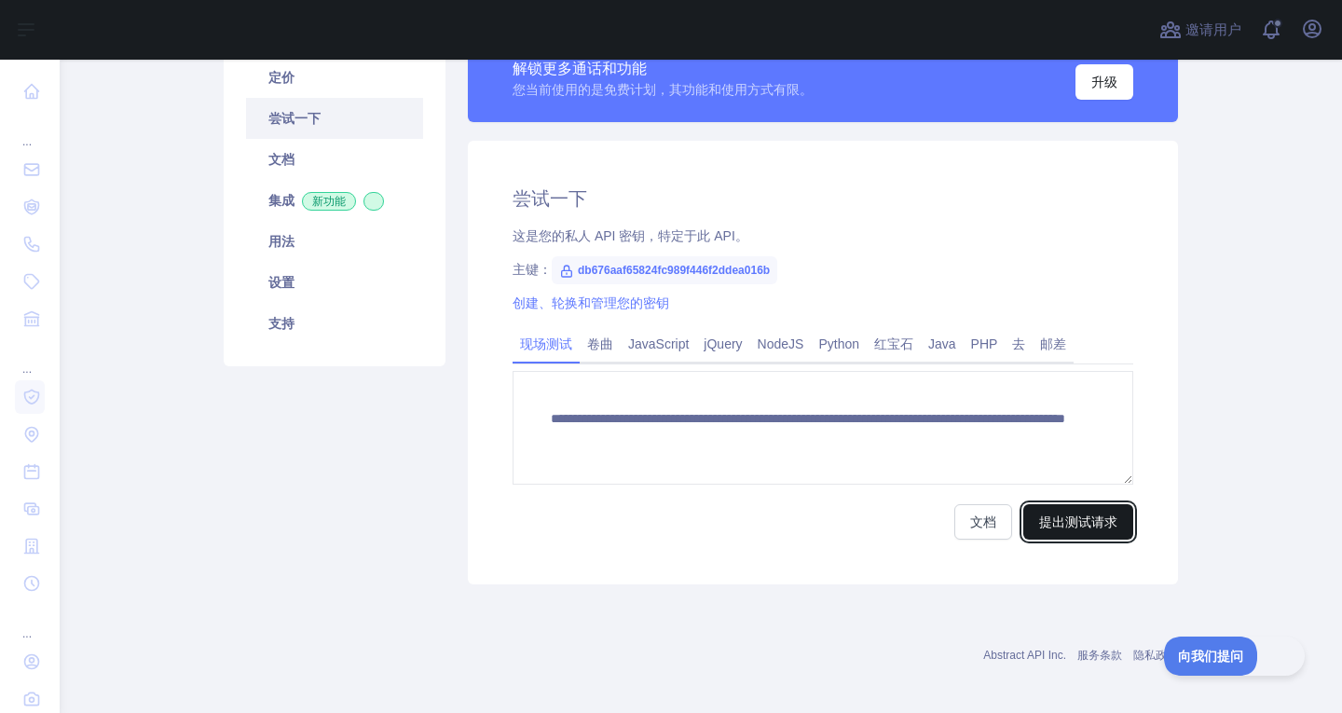
click at [1071, 528] on font "提出测试请求" at bounding box center [1078, 521] width 78 height 15
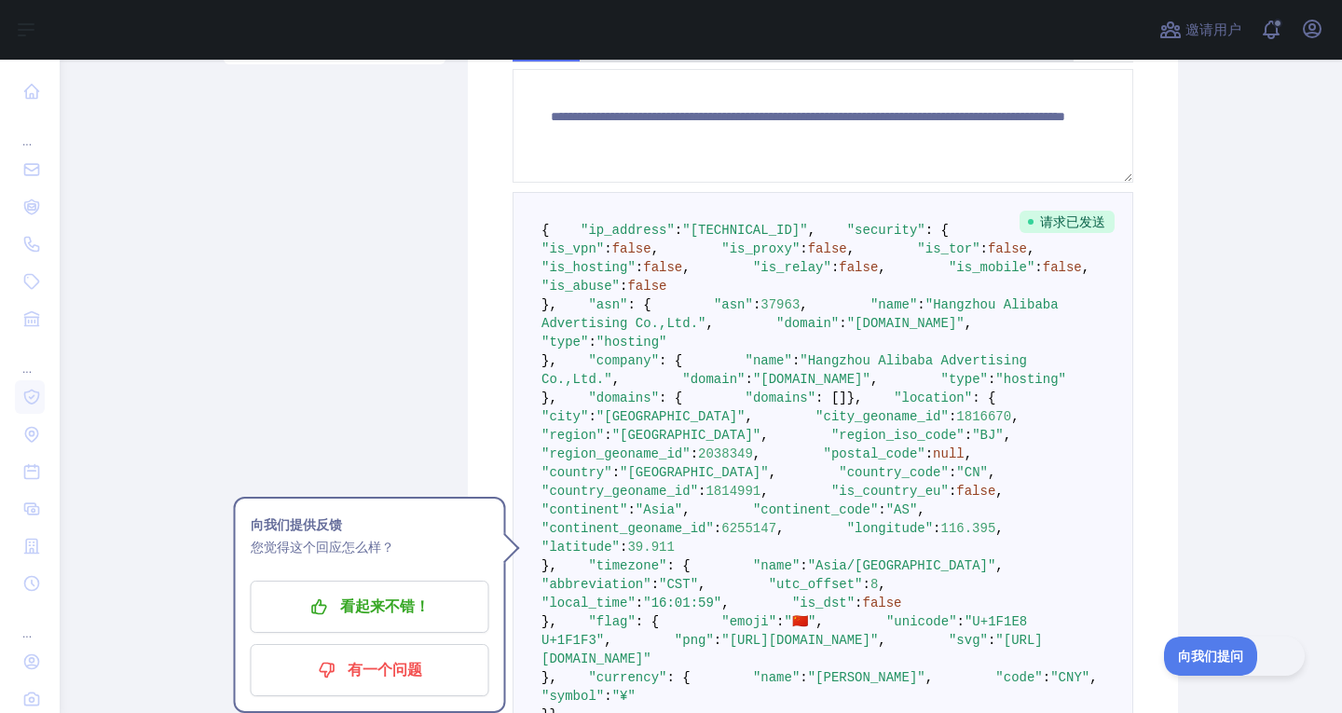
scroll to position [464, 0]
click at [955, 477] on pre "{ "ip_address" : "182.92.118.224" , "security" : { "is_vpn" : false , "is_proxy…" at bounding box center [823, 473] width 621 height 561
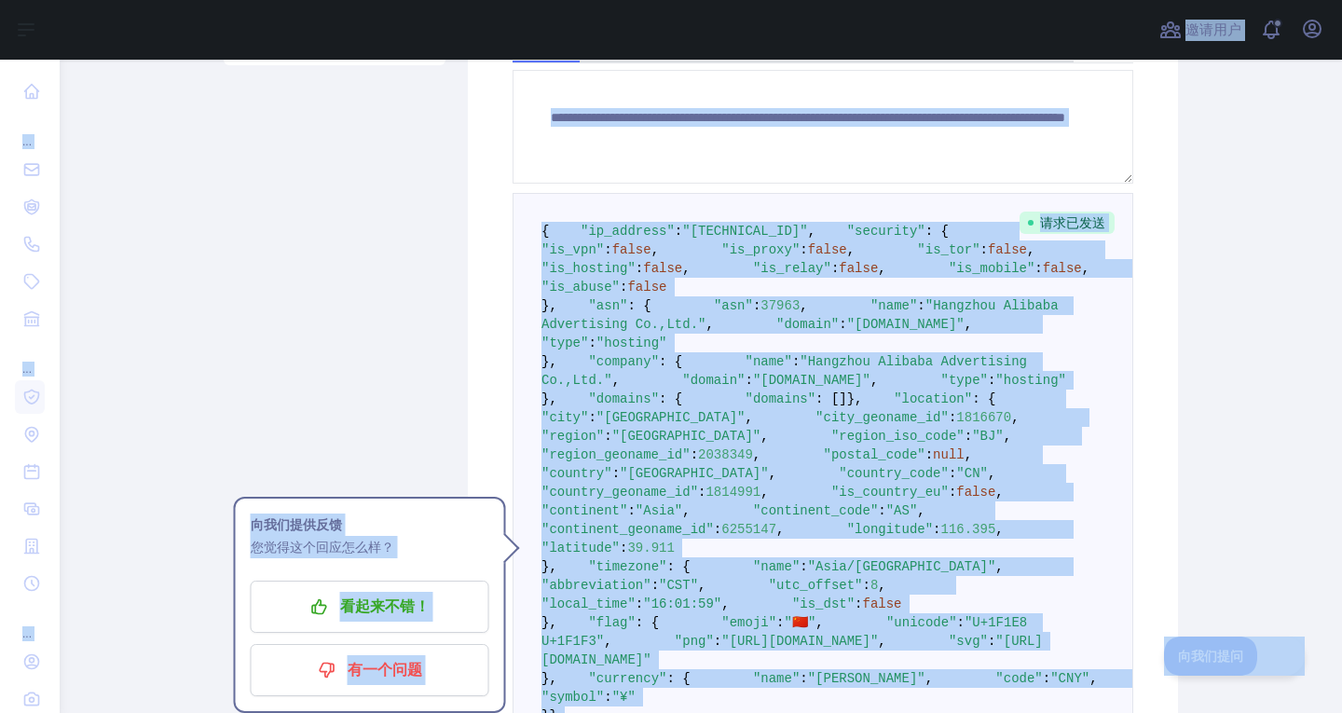
click at [955, 477] on pre "{ "ip_address" : "182.92.118.224" , "security" : { "is_vpn" : false , "is_proxy…" at bounding box center [823, 473] width 621 height 561
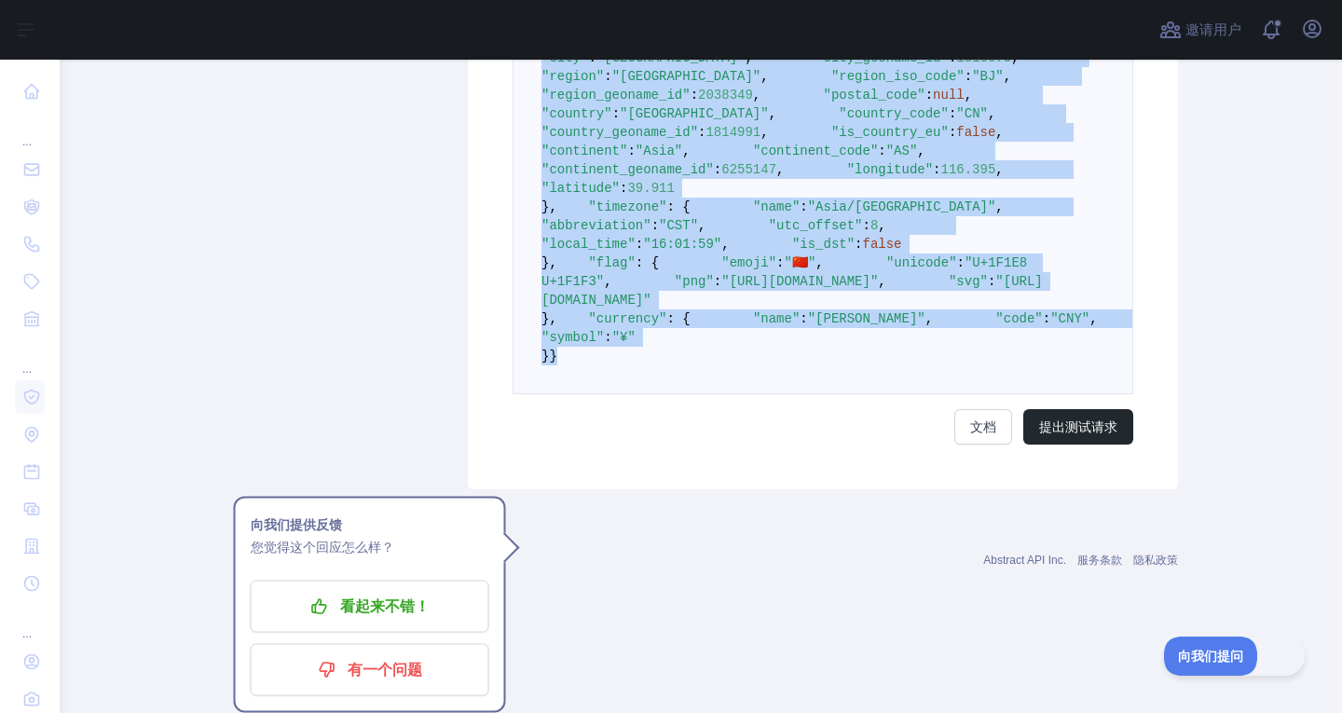
scroll to position [1261, 0]
drag, startPoint x: 531, startPoint y: 229, endPoint x: 661, endPoint y: 557, distance: 352.6
click at [661, 393] on pre "{ "ip_address" : "182.92.118.224" , "security" : { "is_vpn" : false , "is_proxy…" at bounding box center [823, 112] width 621 height 561
copy code "{ "ip_address" : "182.92.118.224" , "security" : { "is_vpn" : false , "is_proxy…"
click at [1207, 346] on main "**********" at bounding box center [701, 386] width 1282 height 653
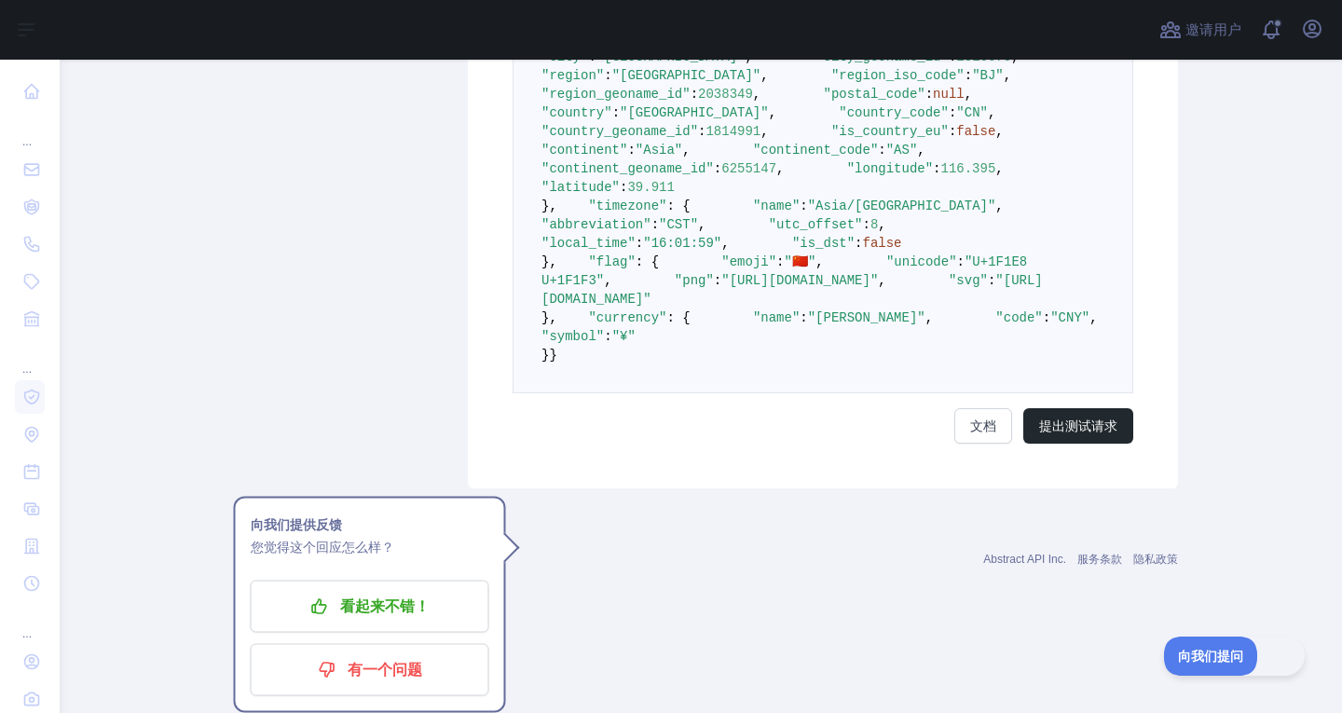
click at [1072, 308] on pre "{ "ip_address" : "182.92.118.224" , "security" : { "is_vpn" : false , "is_proxy…" at bounding box center [823, 112] width 621 height 561
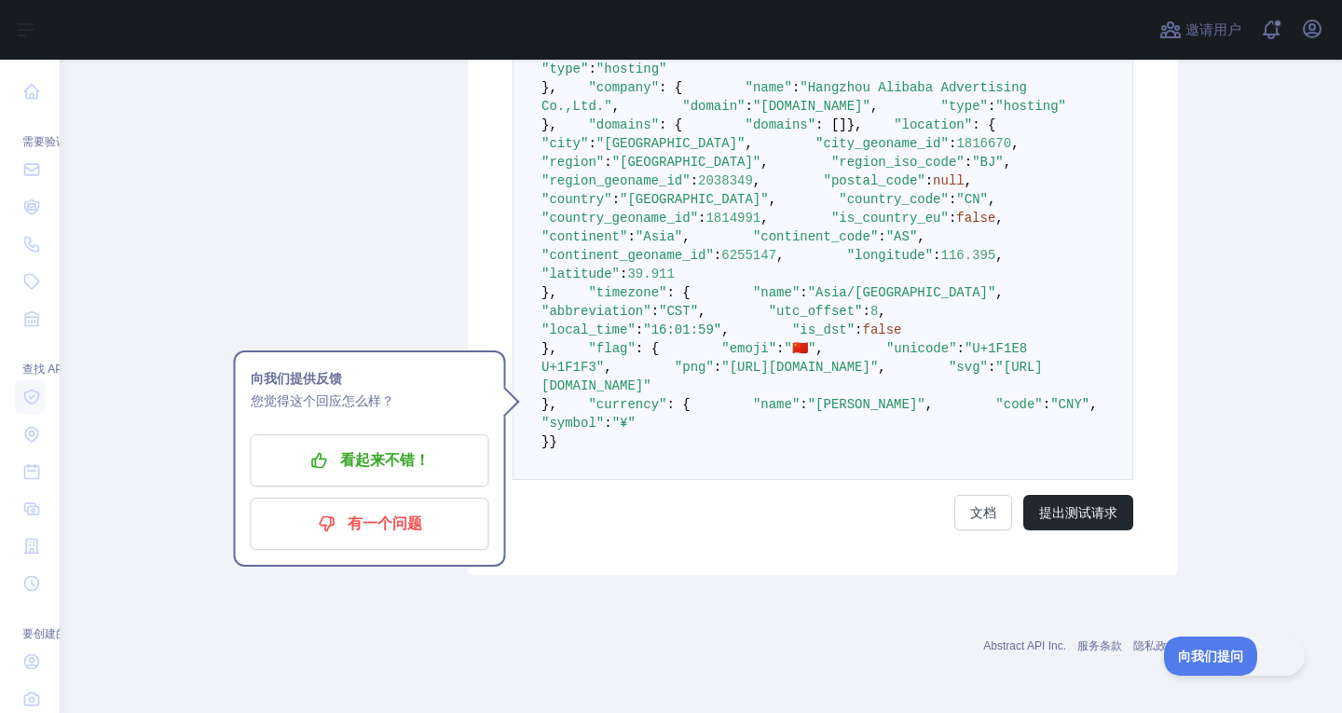
scroll to position [792, 0]
